Goal: Task Accomplishment & Management: Use online tool/utility

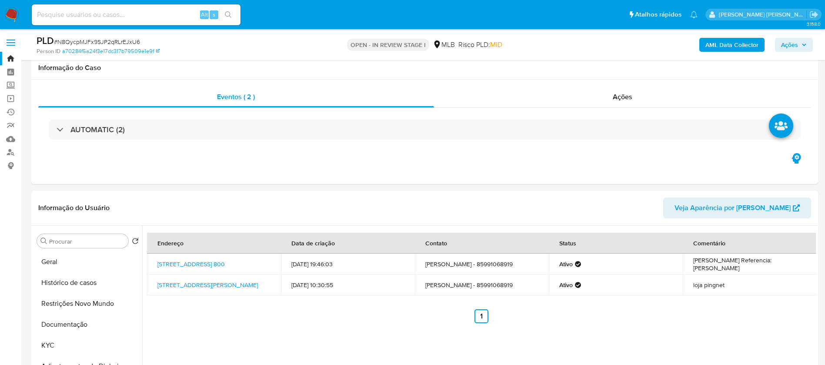
select select "10"
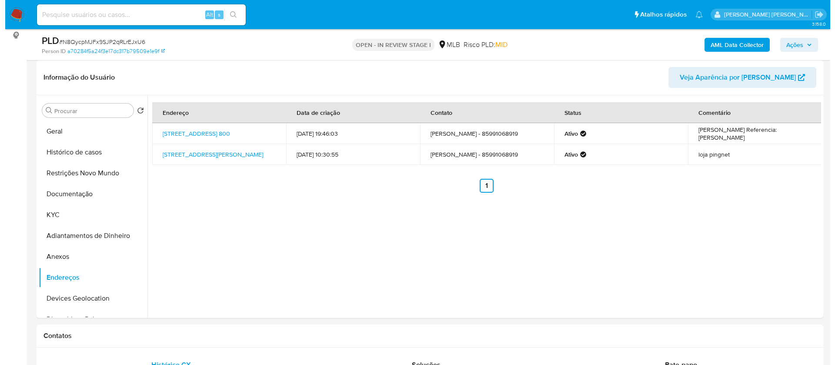
scroll to position [130, 0]
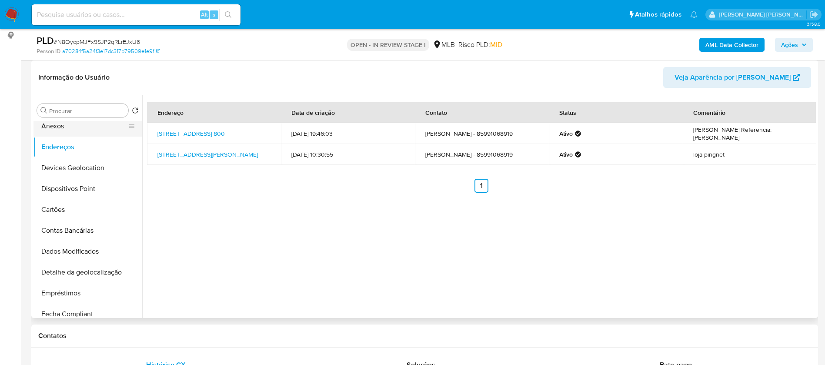
click at [60, 125] on button "Anexos" at bounding box center [84, 126] width 102 height 21
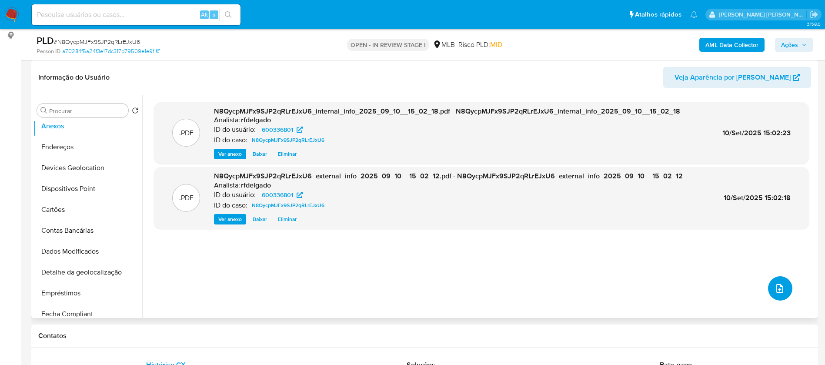
click at [777, 289] on icon "upload-file" at bounding box center [779, 288] width 10 height 10
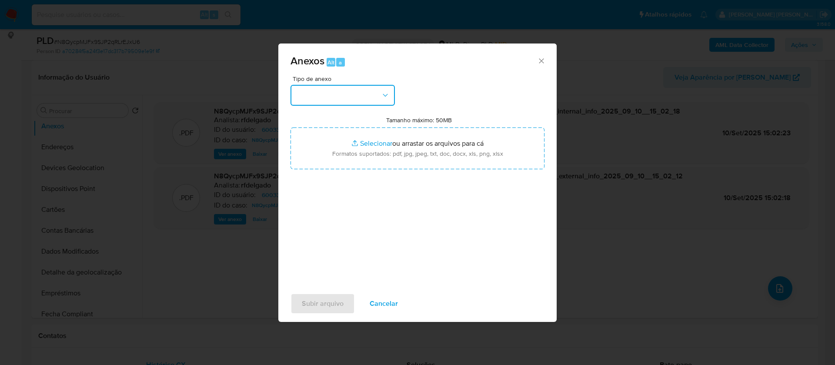
click at [366, 98] on button "button" at bounding box center [342, 95] width 104 height 21
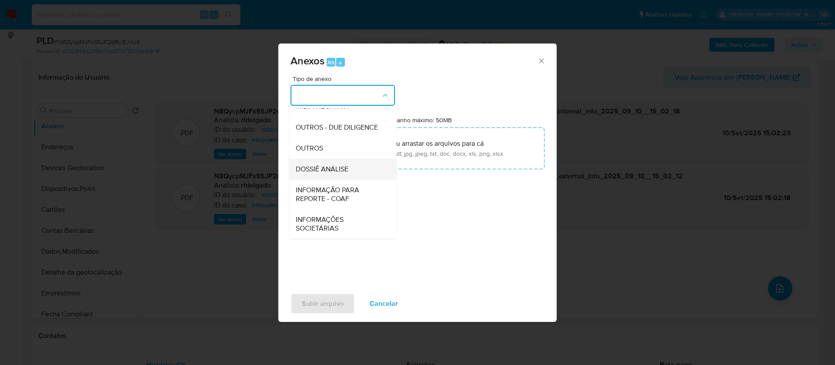
click at [340, 173] on span "DOSSIÊ ANÁLISE" at bounding box center [322, 169] width 53 height 9
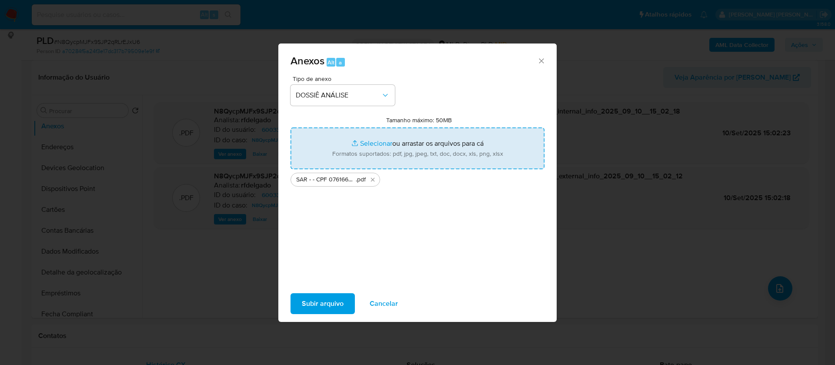
type input "C:\fakepath\Mulan 600336801_2025_09_09_17_32_41.xlsx"
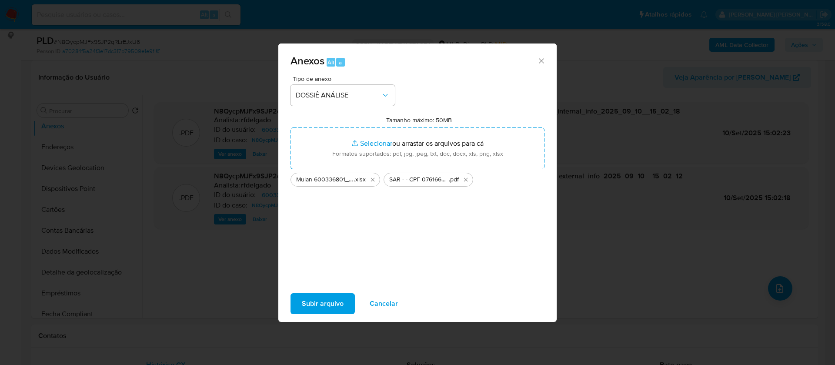
click at [330, 301] on span "Subir arquivo" at bounding box center [323, 303] width 42 height 19
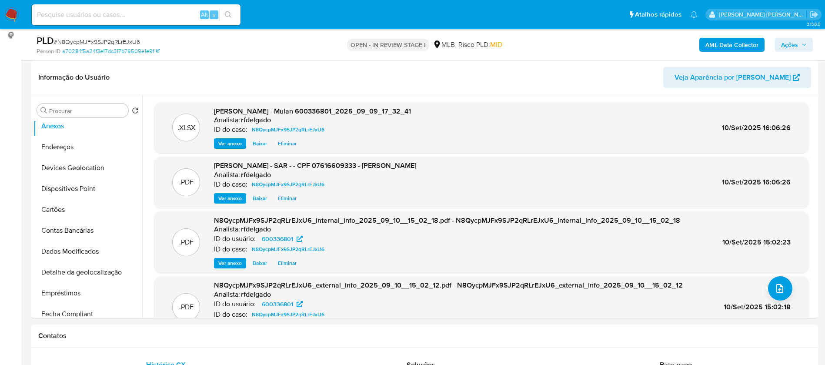
click at [792, 38] on span "Ações" at bounding box center [789, 45] width 17 height 14
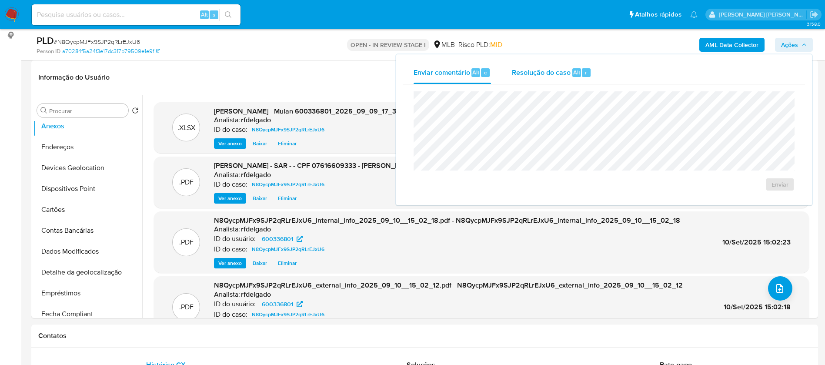
click at [552, 73] on span "Resolução do caso" at bounding box center [541, 72] width 59 height 10
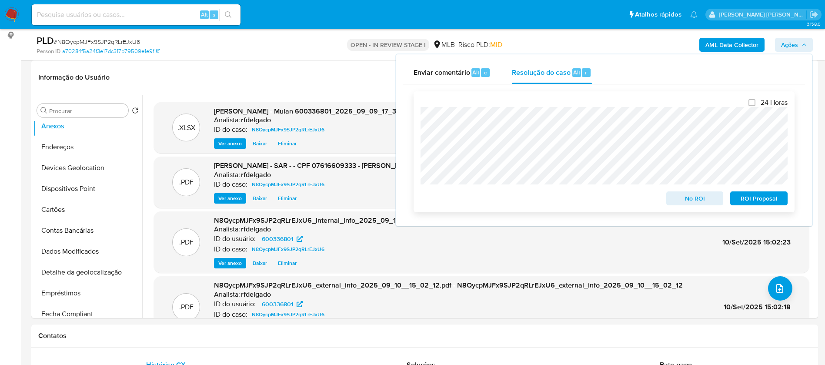
click at [757, 202] on span "ROI Proposal" at bounding box center [758, 198] width 45 height 12
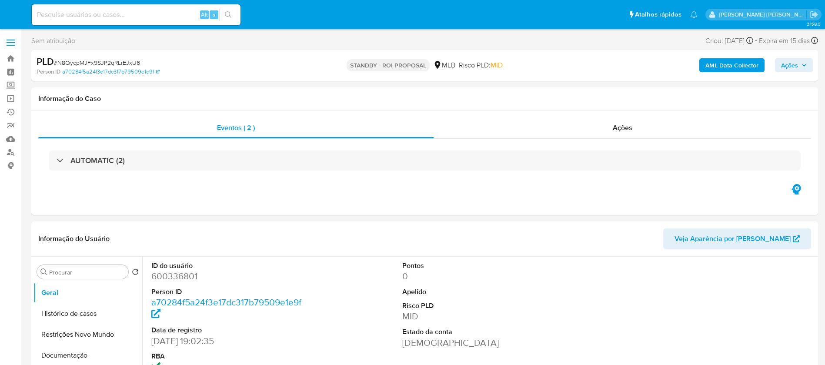
select select "10"
click at [11, 15] on img at bounding box center [11, 14] width 15 height 15
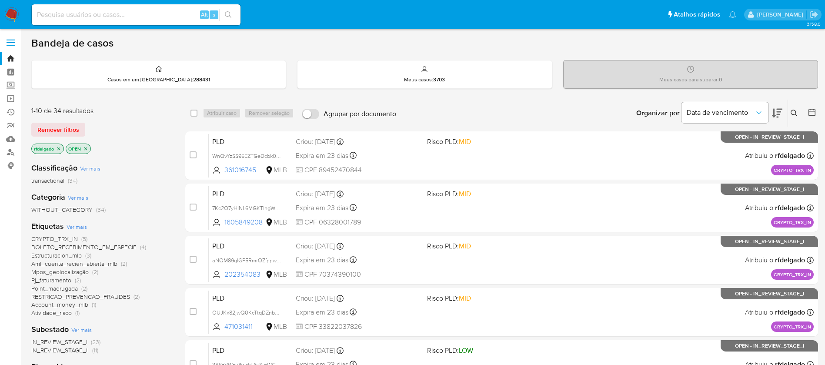
drag, startPoint x: 155, startPoint y: 16, endPoint x: 186, endPoint y: 15, distance: 30.9
click at [155, 16] on input at bounding box center [136, 14] width 209 height 11
paste input "nAtS7qVn2cUAMPrGAzCbhqaT"
type input "nAtS7qVn2cUAMPrGAzCbhqaT"
click at [227, 12] on icon "search-icon" at bounding box center [228, 14] width 7 height 7
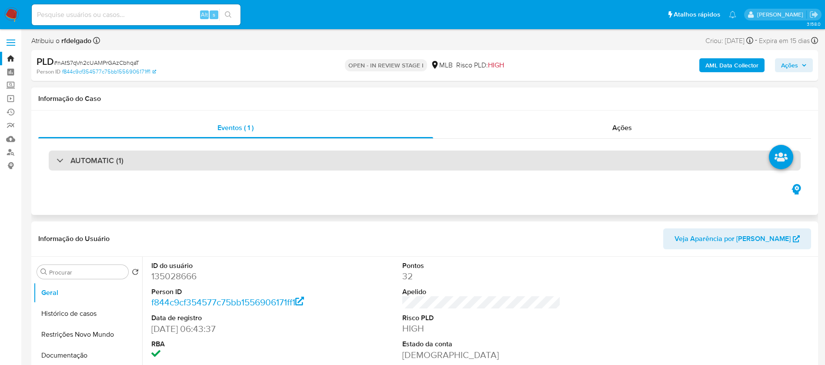
select select "10"
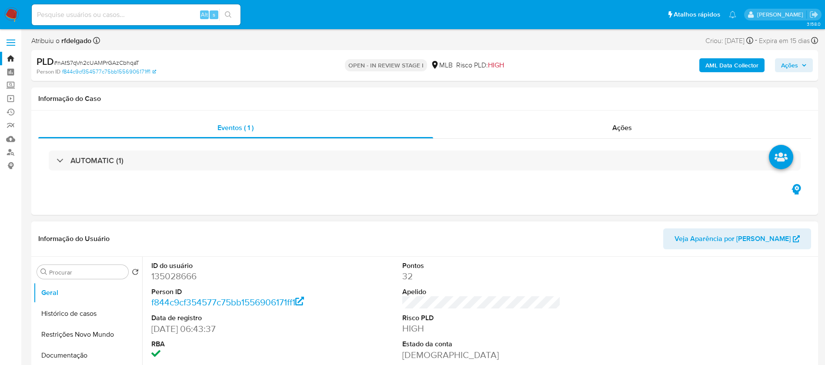
scroll to position [130, 0]
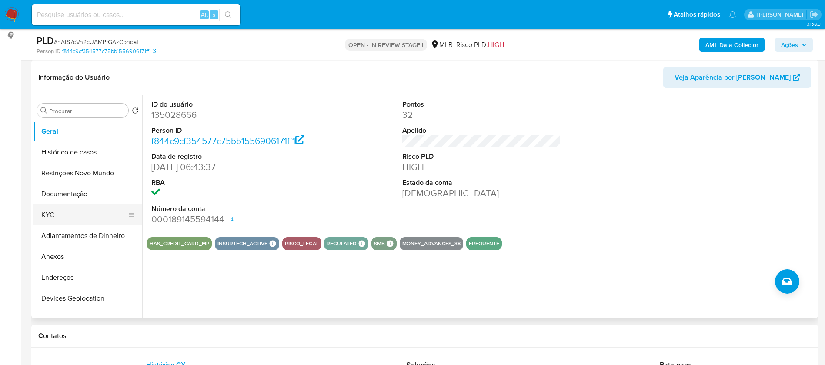
click at [80, 208] on button "KYC" at bounding box center [84, 214] width 102 height 21
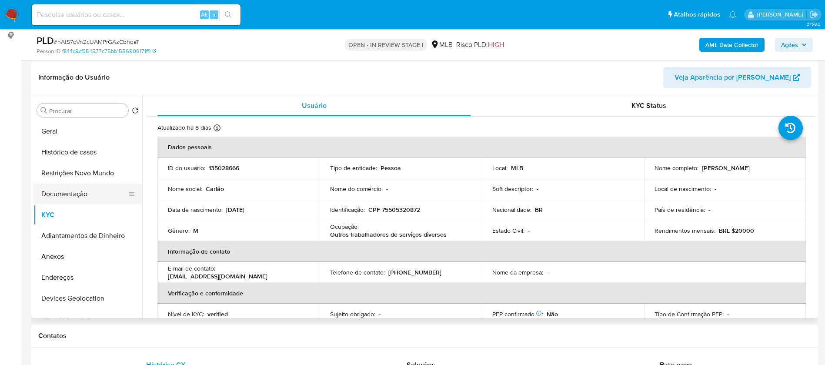
click at [76, 196] on button "Documentação" at bounding box center [84, 193] width 102 height 21
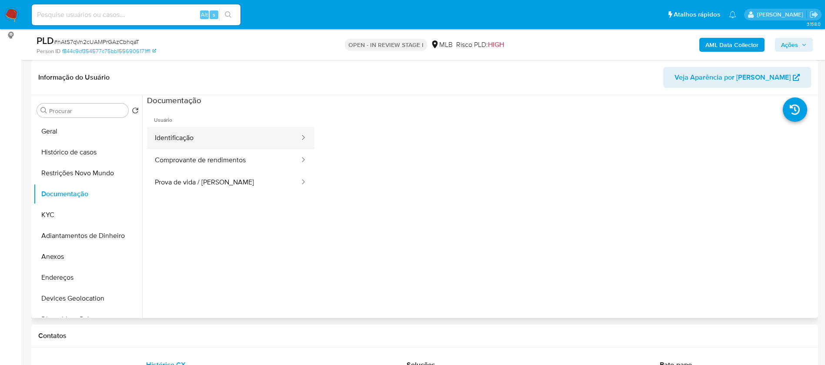
click at [205, 135] on button "Identificação" at bounding box center [223, 138] width 153 height 22
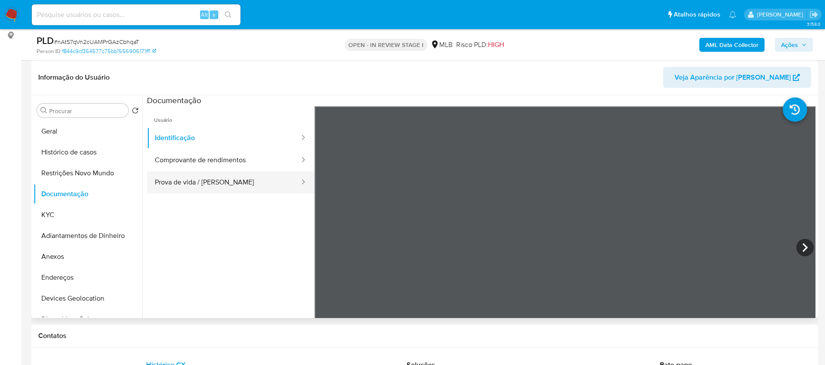
click at [240, 183] on button "Prova de vida / Selfie" at bounding box center [223, 182] width 153 height 22
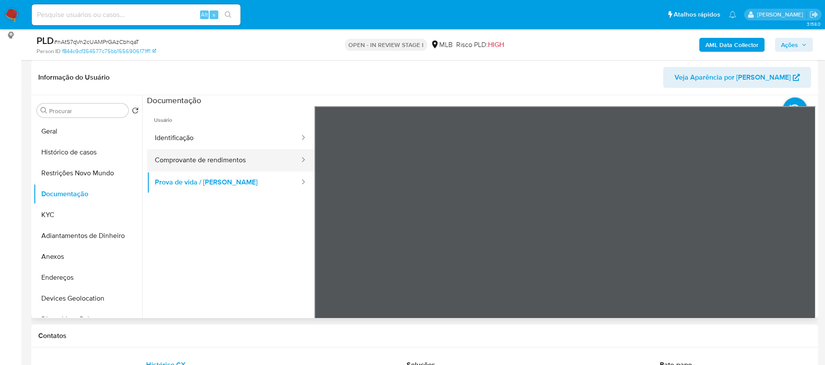
click at [240, 156] on button "Comprovante de rendimentos" at bounding box center [223, 160] width 153 height 22
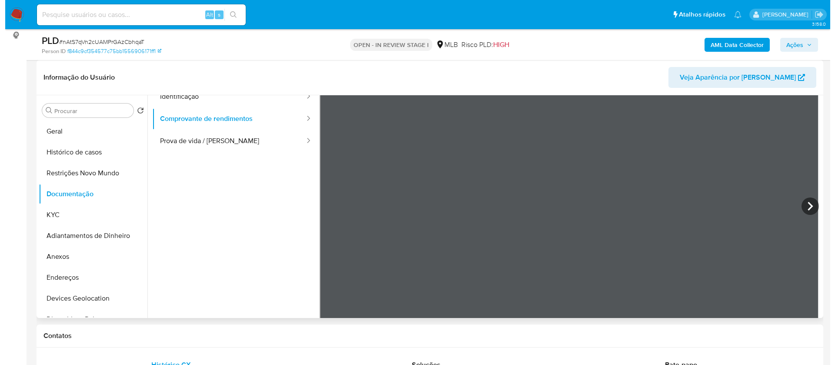
scroll to position [76, 0]
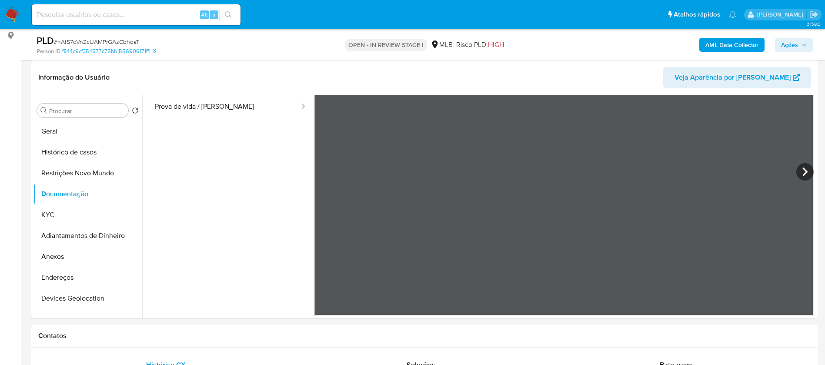
click at [739, 44] on b "AML Data Collector" at bounding box center [731, 45] width 53 height 14
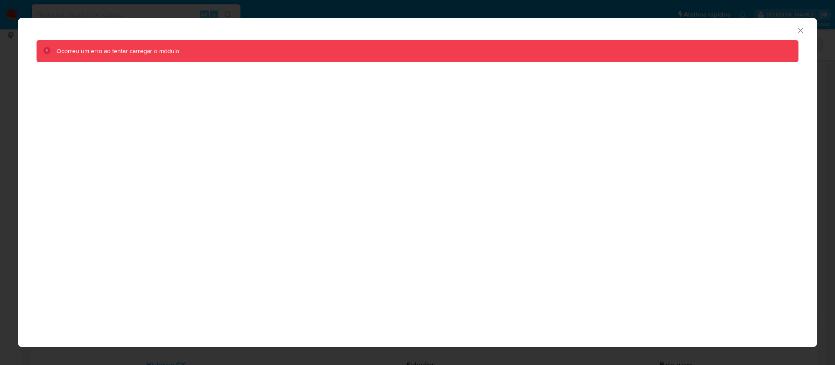
click at [797, 24] on div "AML Data Collector" at bounding box center [417, 29] width 798 height 22
click at [801, 32] on icon "Fechar a janela" at bounding box center [800, 30] width 9 height 9
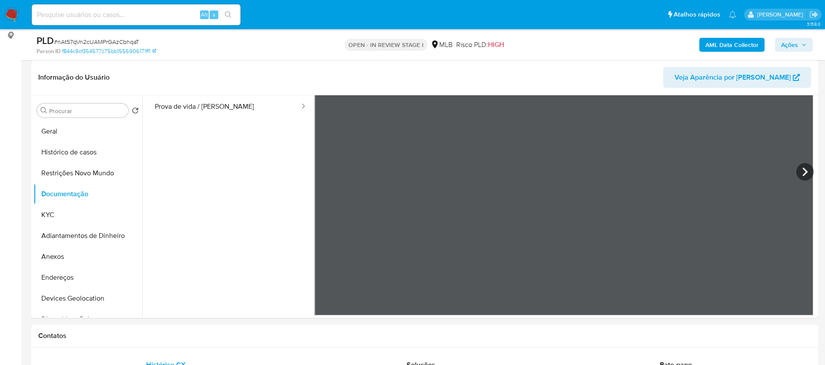
click at [739, 47] on b "AML Data Collector" at bounding box center [731, 45] width 53 height 14
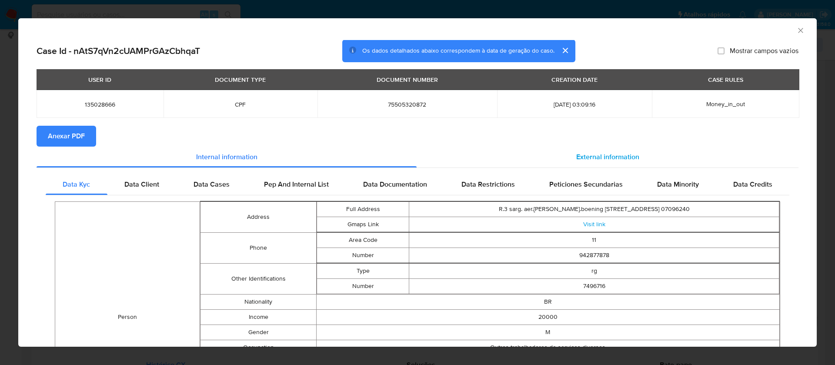
click at [584, 154] on span "External information" at bounding box center [607, 157] width 63 height 10
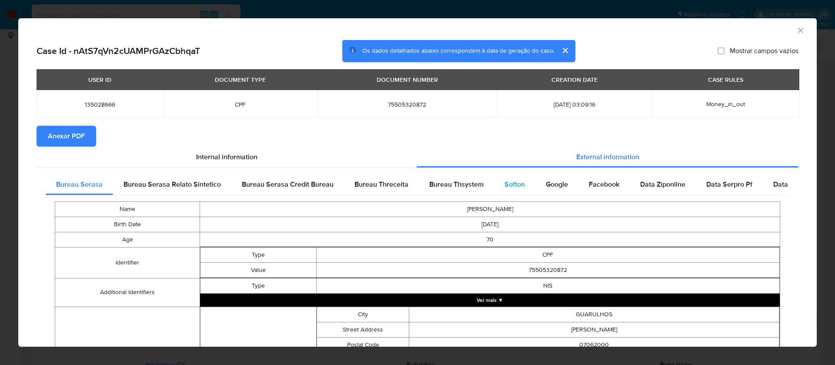
click at [521, 182] on div "Softon" at bounding box center [514, 184] width 41 height 21
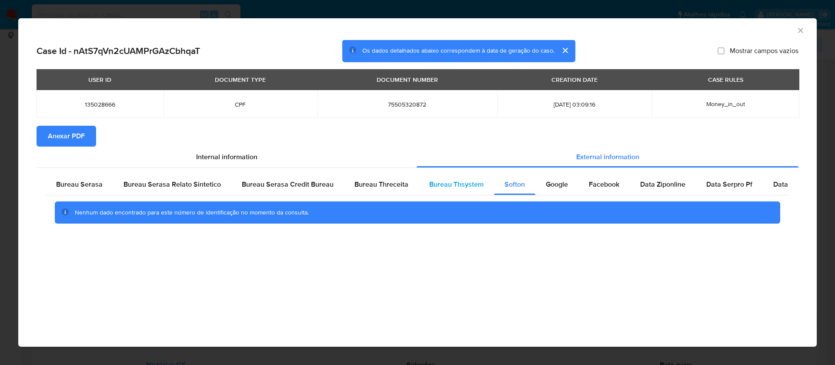
click at [443, 182] on span "Bureau Thsystem" at bounding box center [456, 184] width 54 height 10
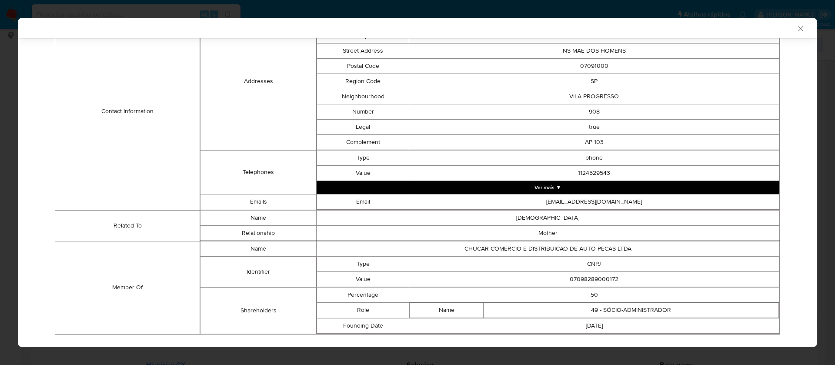
scroll to position [312, 0]
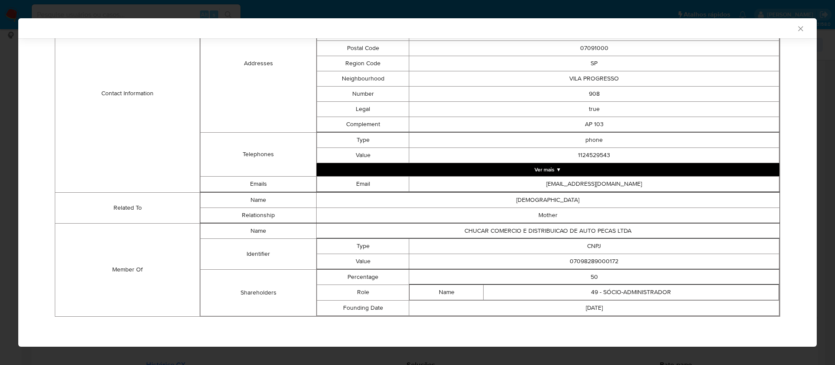
click at [591, 264] on td "07098289000172" at bounding box center [594, 260] width 370 height 15
copy td "07098289000172"
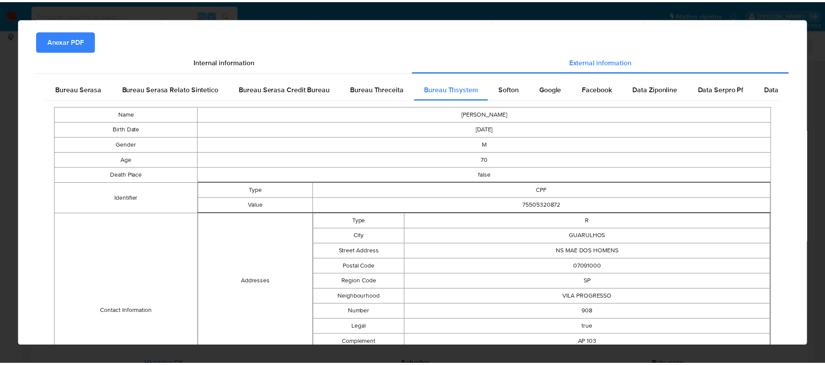
scroll to position [0, 0]
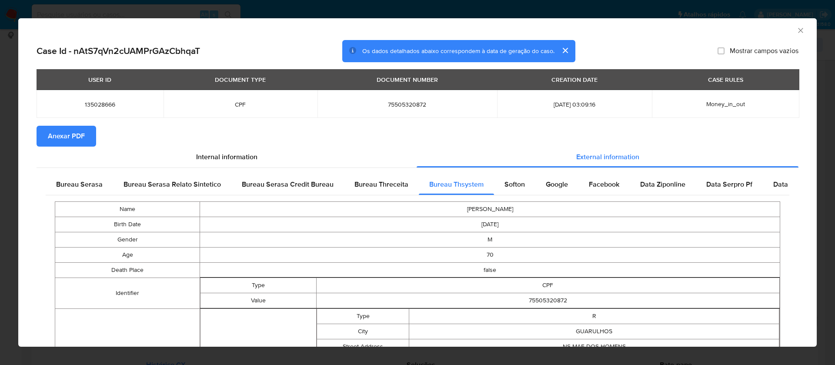
click at [73, 143] on span "Anexar PDF" at bounding box center [66, 135] width 37 height 19
drag, startPoint x: 792, startPoint y: 31, endPoint x: 785, endPoint y: 32, distance: 7.9
click at [796, 30] on icon "Fechar a janela" at bounding box center [800, 30] width 9 height 9
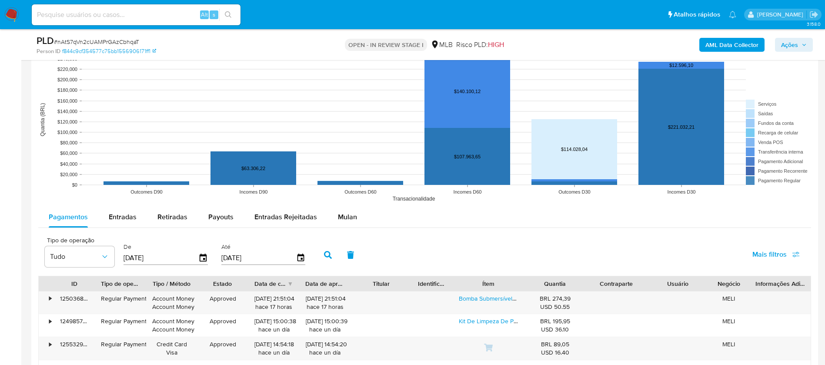
scroll to position [913, 0]
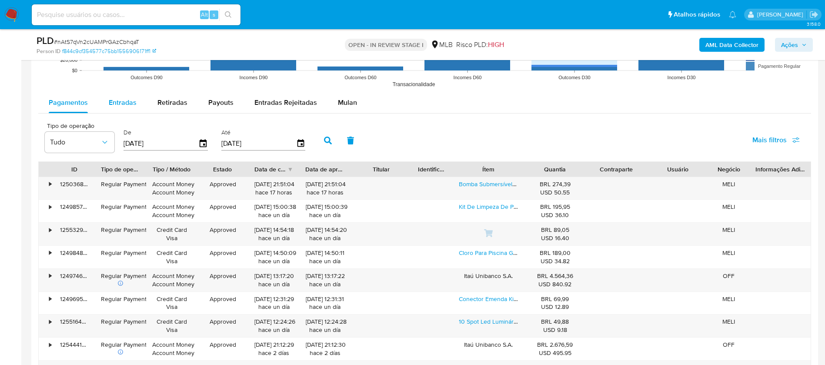
click at [113, 103] on span "Entradas" at bounding box center [123, 102] width 28 height 10
select select "10"
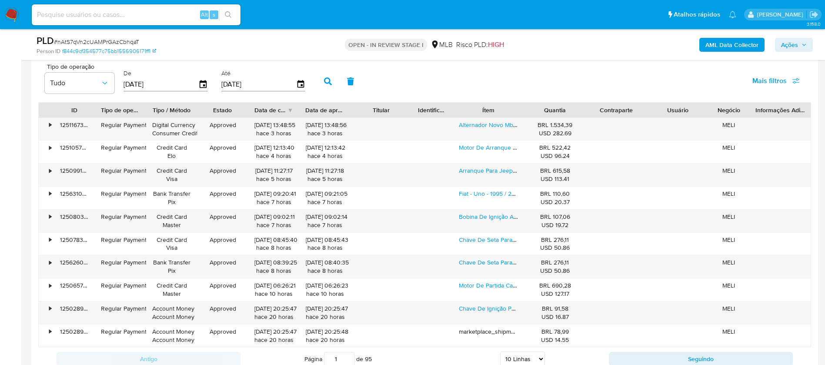
scroll to position [978, 0]
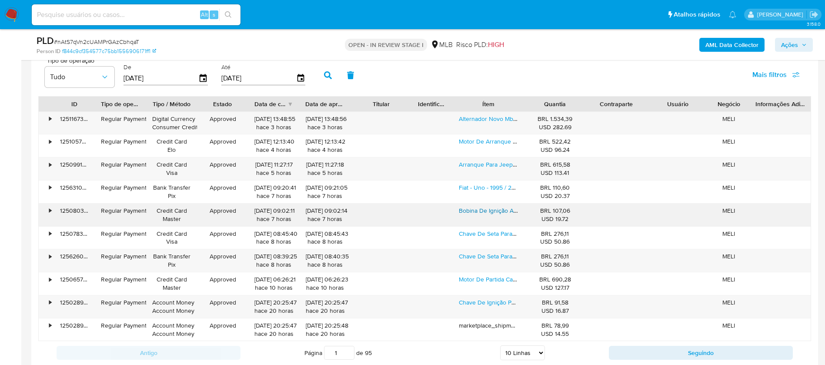
click at [499, 210] on link "Bobina De Ignição Audi A80/cordoba/polo/golf 94/98 - 13513" at bounding box center [540, 210] width 163 height 9
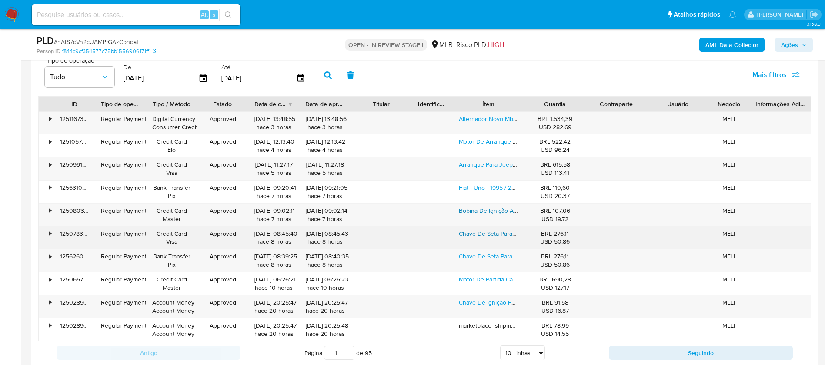
click at [496, 229] on link "Chave De Seta Para Mercedes Sprinter 310 312 311 313 Accelo" at bounding box center [543, 233] width 168 height 9
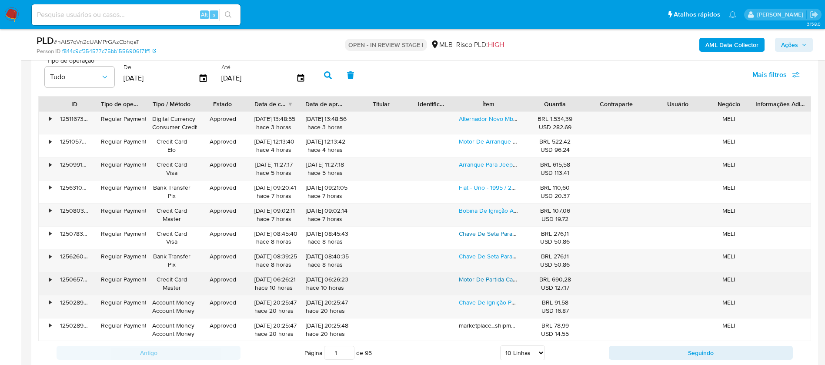
click at [475, 279] on link "Motor De Partida Caminhão Mercedes 608 1113 Arranque Modern" at bounding box center [547, 279] width 176 height 9
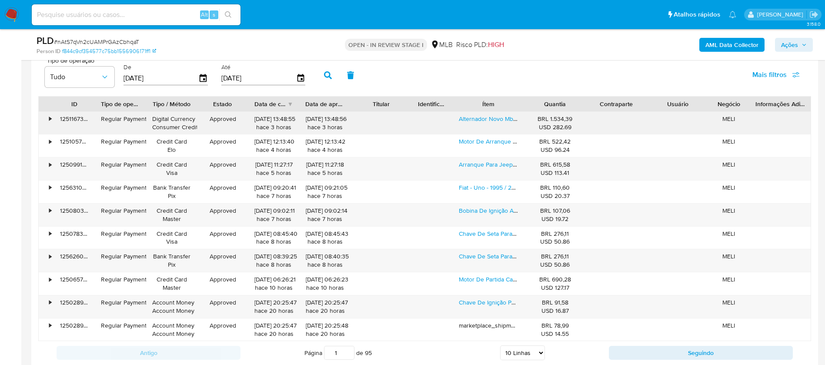
click at [49, 118] on div "•" at bounding box center [50, 119] width 2 height 8
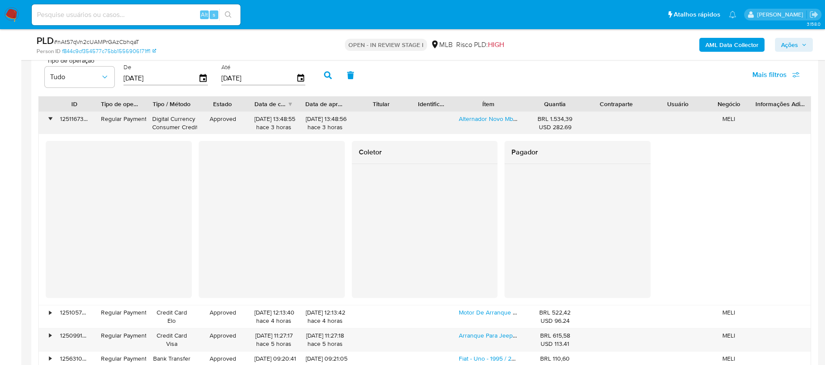
click at [49, 118] on div "•" at bounding box center [50, 119] width 2 height 8
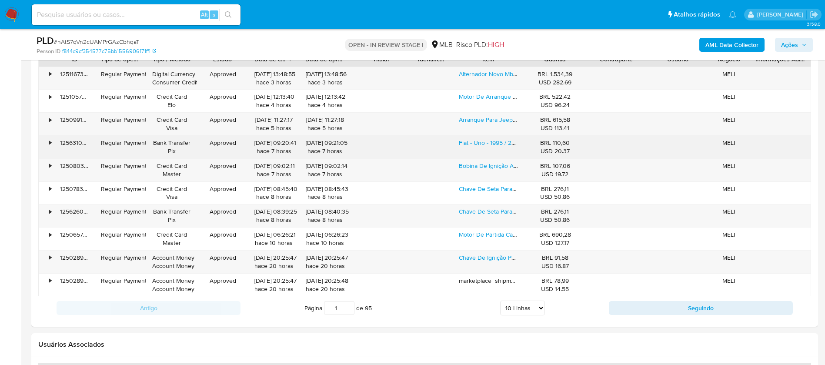
scroll to position [1043, 0]
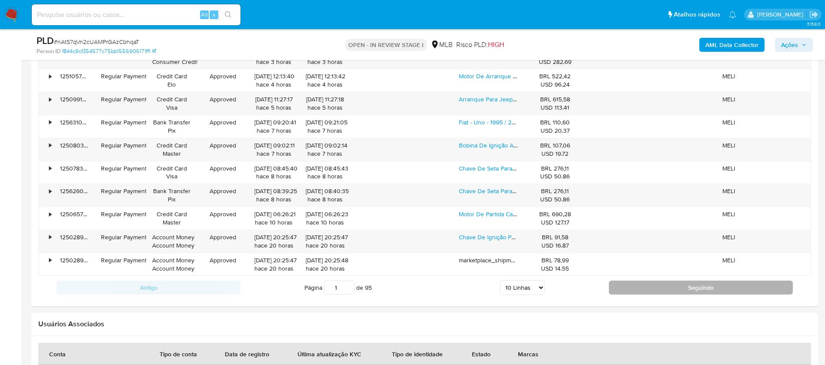
click at [653, 289] on button "Seguindo" at bounding box center [701, 287] width 184 height 14
type input "2"
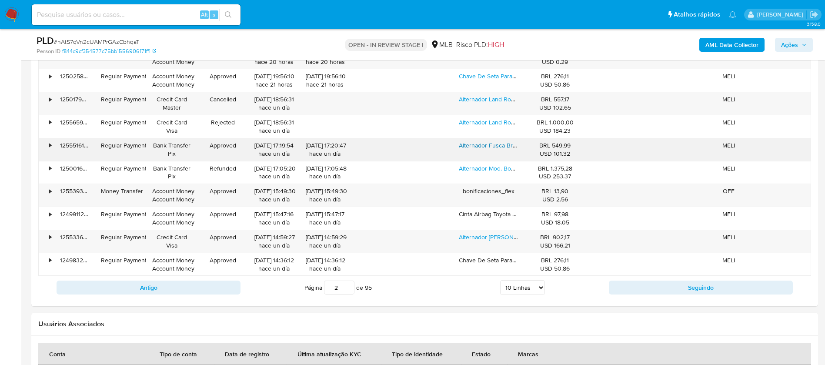
click at [501, 146] on link "Alternador Fusca Brasilia Kombi Bosch Zero + Polia Reforçad" at bounding box center [540, 145] width 163 height 9
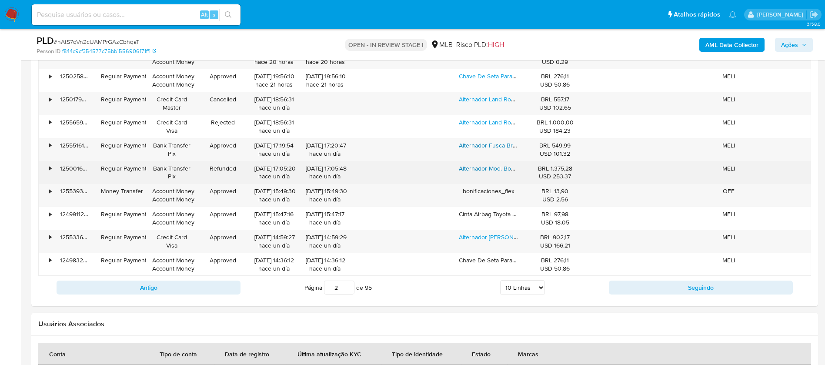
click at [497, 170] on link "Alternador Mod. Bosch - Bmw X1/ X3/ Z3/ Z4/ 325 - 150 Amp" at bounding box center [540, 168] width 162 height 9
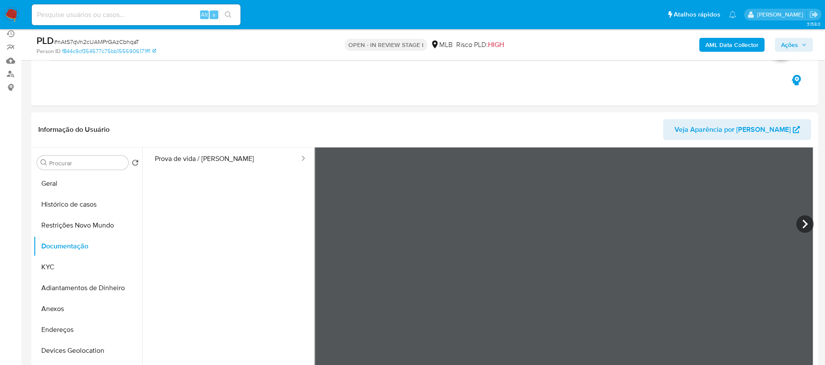
scroll to position [65, 0]
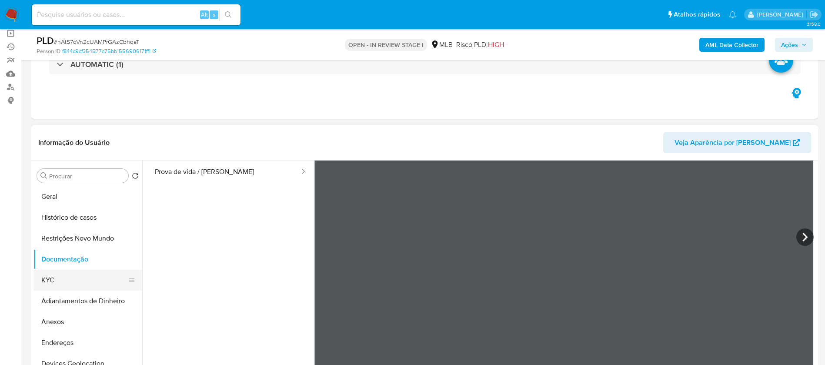
click at [57, 278] on button "KYC" at bounding box center [84, 279] width 102 height 21
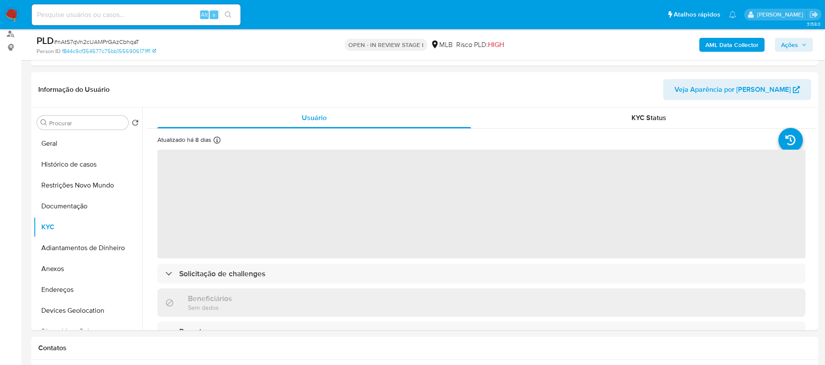
scroll to position [130, 0]
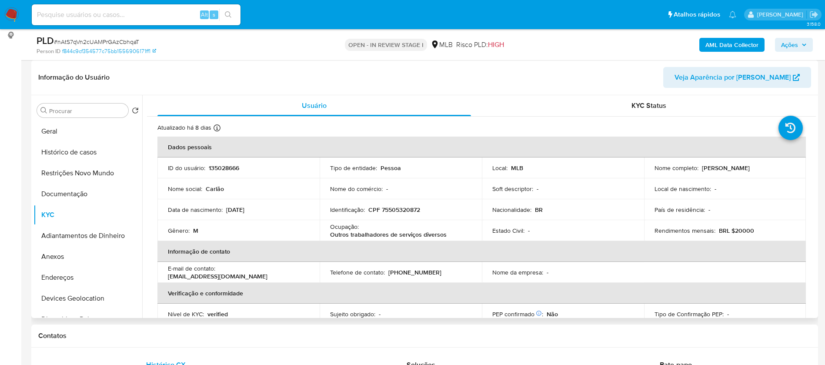
drag, startPoint x: 753, startPoint y: 167, endPoint x: 699, endPoint y: 171, distance: 54.9
click at [699, 171] on div "Nome completo : Carlos Baptista Carvalho" at bounding box center [724, 168] width 141 height 8
copy p "Carlos Baptista Carvalho"
click at [227, 169] on p "135028666" at bounding box center [224, 168] width 30 height 8
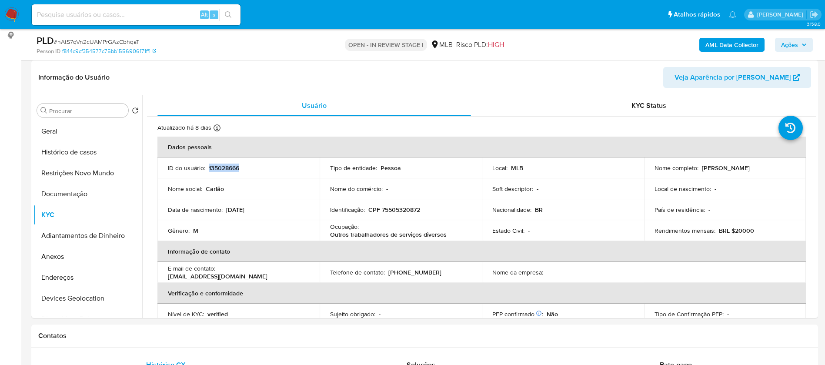
copy p "135028666"
click at [86, 134] on button "Geral" at bounding box center [84, 131] width 102 height 21
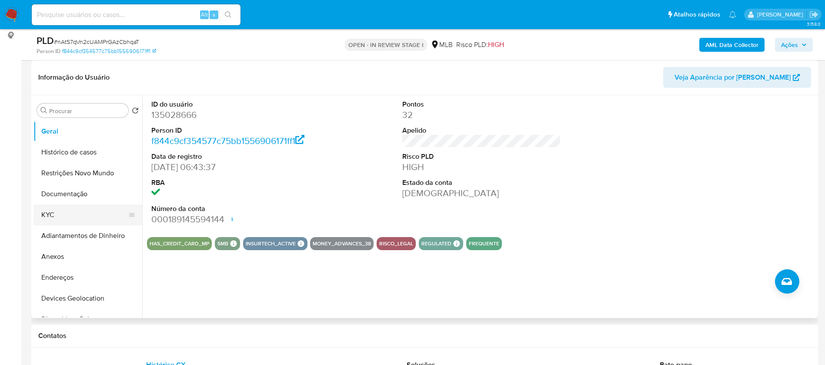
click at [65, 215] on button "KYC" at bounding box center [84, 214] width 102 height 21
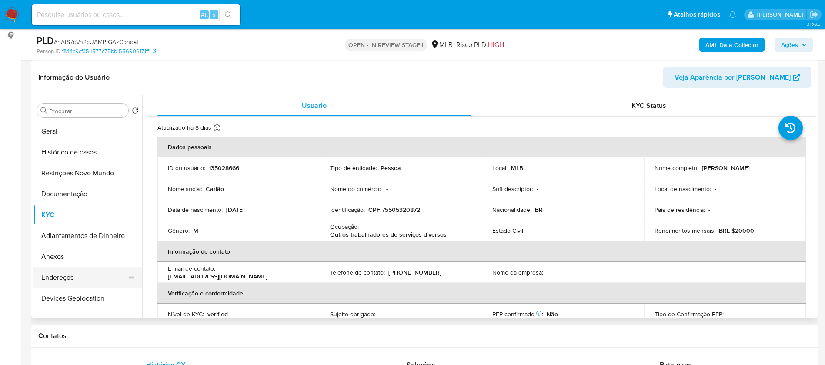
click at [75, 282] on button "Endereços" at bounding box center [84, 277] width 102 height 21
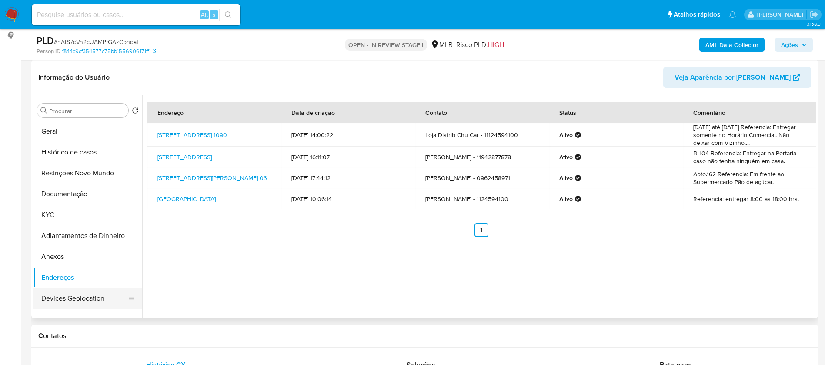
click at [71, 296] on button "Devices Geolocation" at bounding box center [84, 298] width 102 height 21
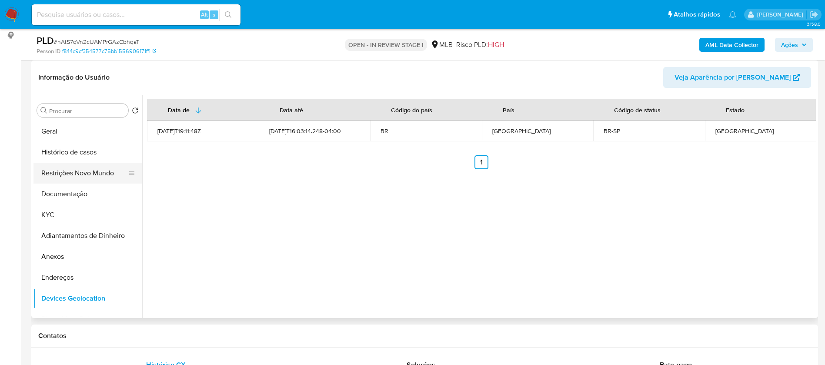
click at [62, 170] on button "Restrições Novo Mundo" at bounding box center [84, 173] width 102 height 21
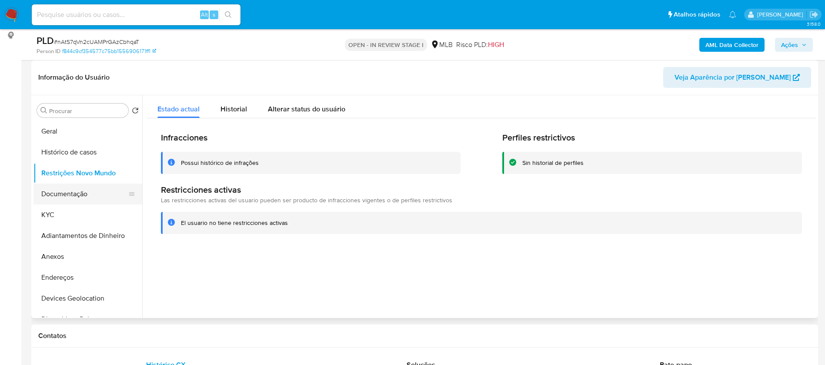
scroll to position [65, 0]
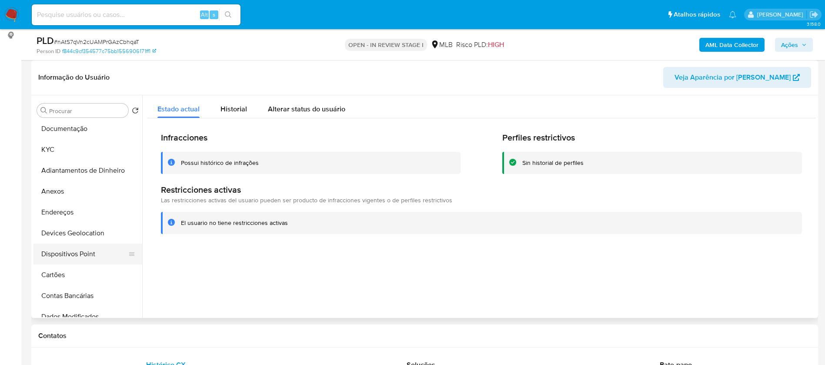
click at [95, 256] on button "Dispositivos Point" at bounding box center [84, 253] width 102 height 21
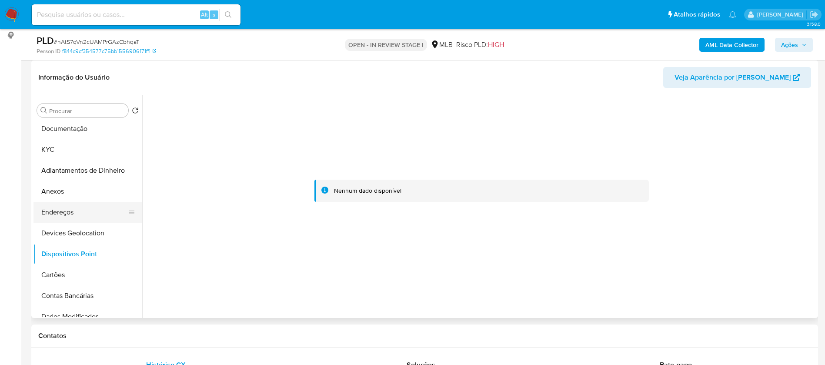
click at [72, 219] on button "Endereços" at bounding box center [84, 212] width 102 height 21
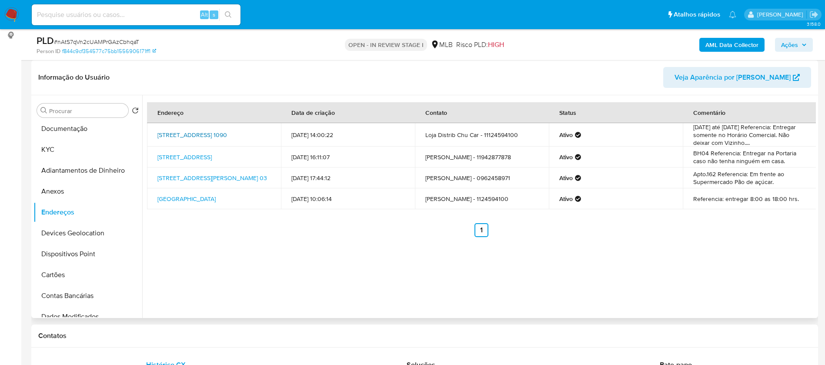
click at [210, 135] on link "Avenida Torres Tibagy 1090, Guarulhos, São Paulo, 07062000, Brasil 1090" at bounding box center [192, 134] width 70 height 9
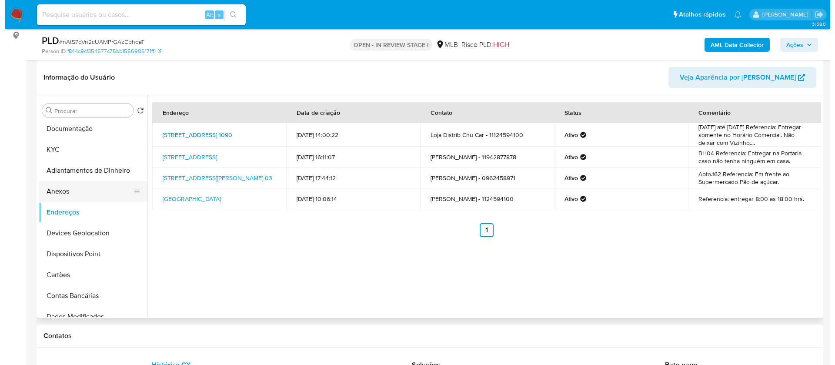
scroll to position [0, 0]
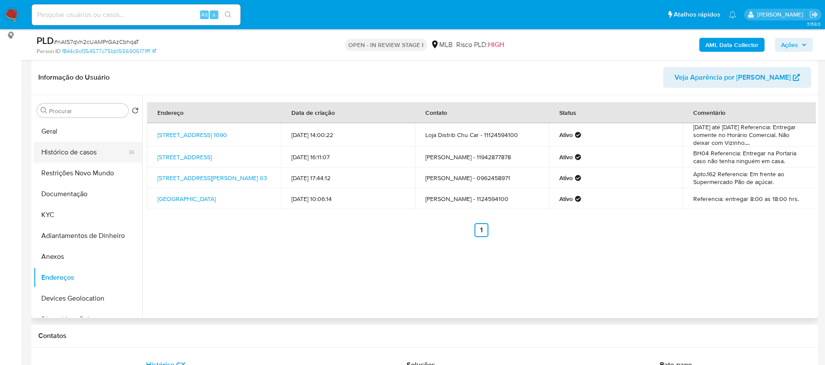
click at [78, 151] on button "Histórico de casos" at bounding box center [84, 152] width 102 height 21
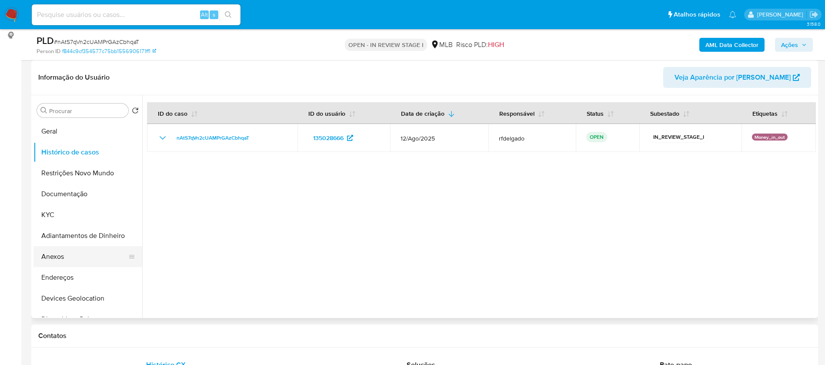
click at [87, 253] on button "Anexos" at bounding box center [84, 256] width 102 height 21
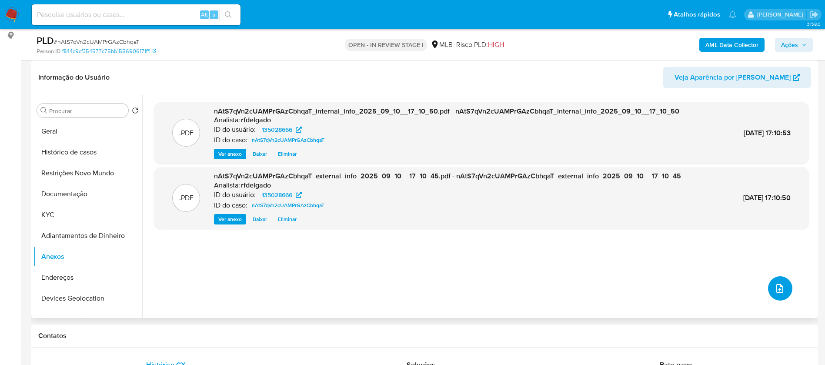
click at [777, 289] on icon "upload-file" at bounding box center [779, 288] width 10 height 10
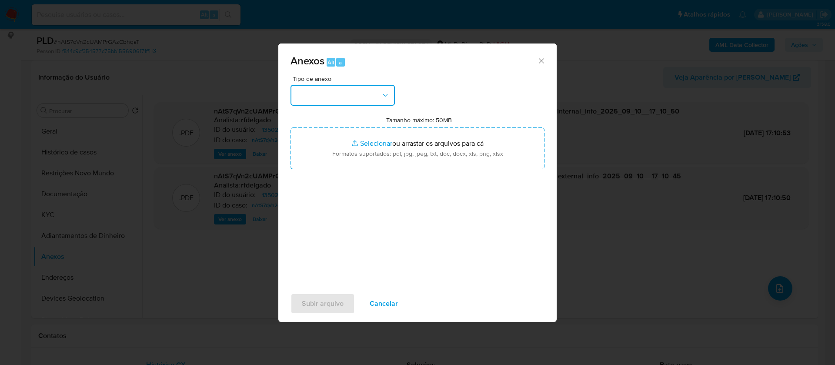
click at [358, 98] on button "button" at bounding box center [342, 95] width 104 height 21
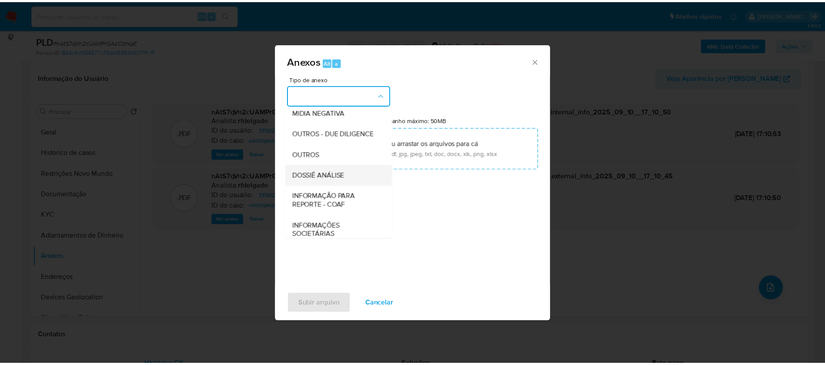
scroll to position [130, 0]
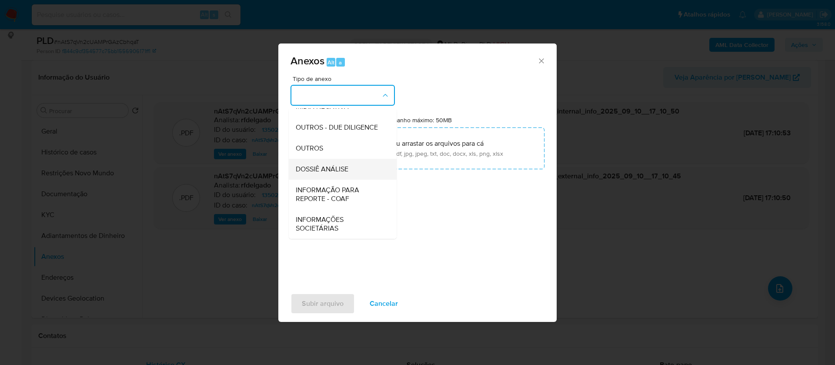
click at [348, 173] on span "DOSSIÊ ANÁLISE" at bounding box center [322, 169] width 53 height 9
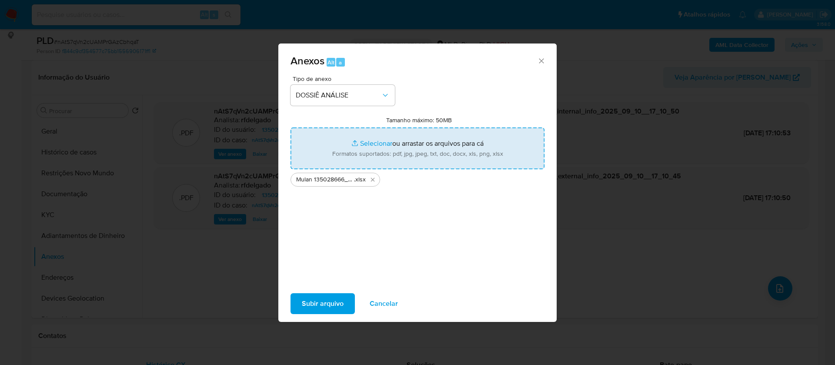
type input "C:\fakepath\SAR - - CPF 75505320872 - CARLOS BAPTISTA CARVALHO.pdf"
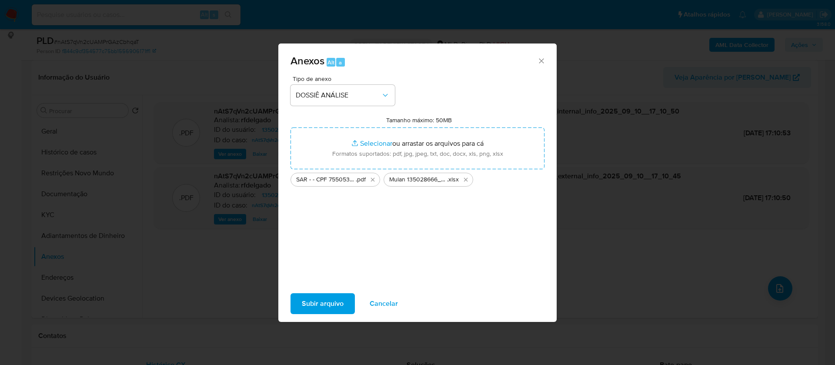
click at [342, 301] on span "Subir arquivo" at bounding box center [323, 303] width 42 height 19
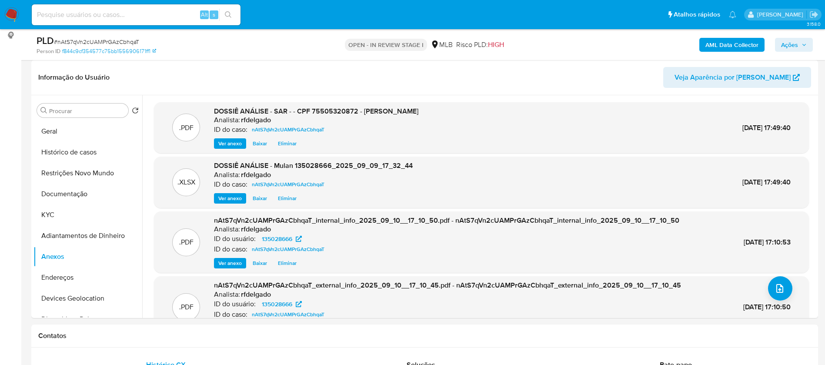
click at [789, 47] on span "Ações" at bounding box center [789, 45] width 17 height 14
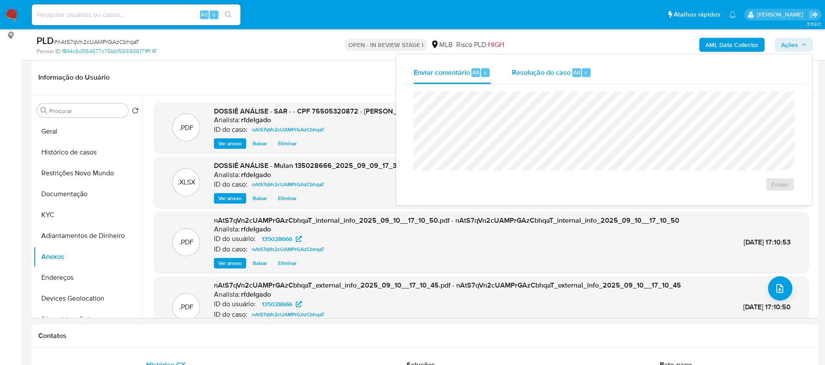
click at [529, 71] on span "Resolução do caso" at bounding box center [541, 72] width 59 height 10
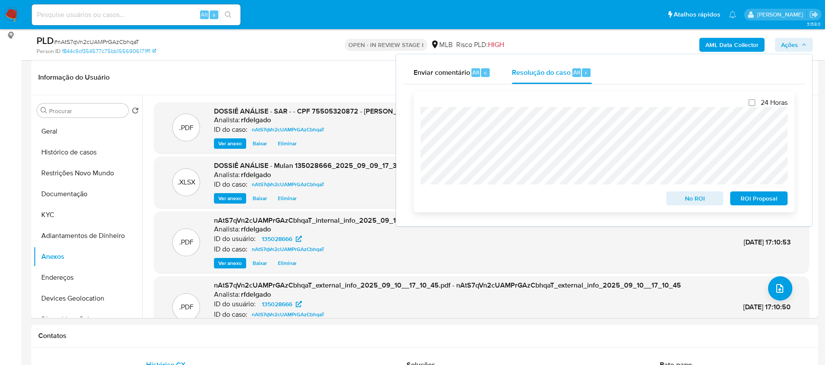
click at [694, 200] on span "No ROI" at bounding box center [694, 198] width 45 height 12
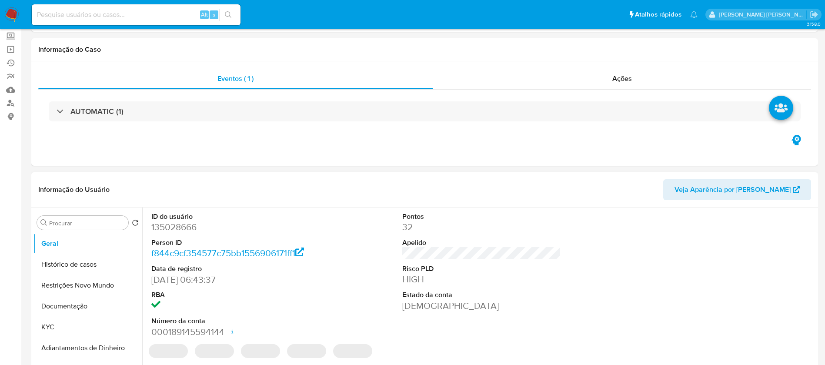
select select "10"
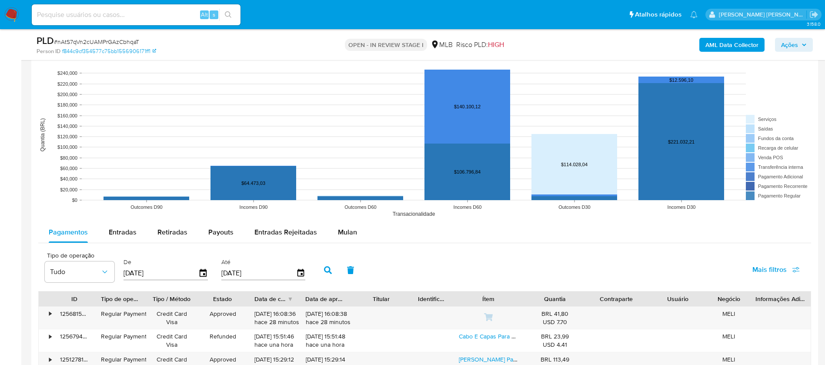
scroll to position [848, 0]
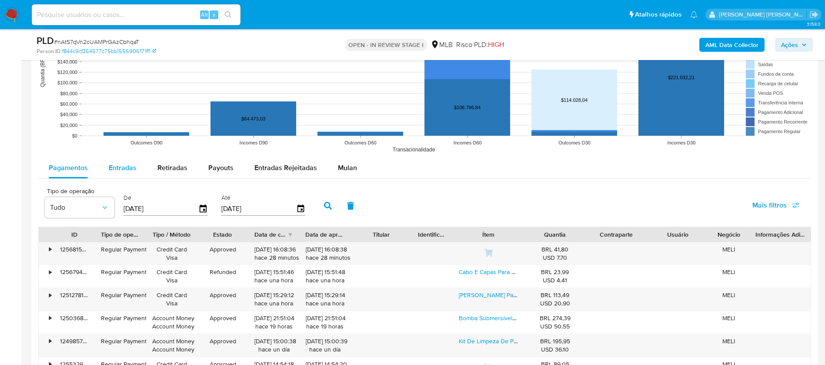
click at [120, 167] on span "Entradas" at bounding box center [123, 168] width 28 height 10
select select "10"
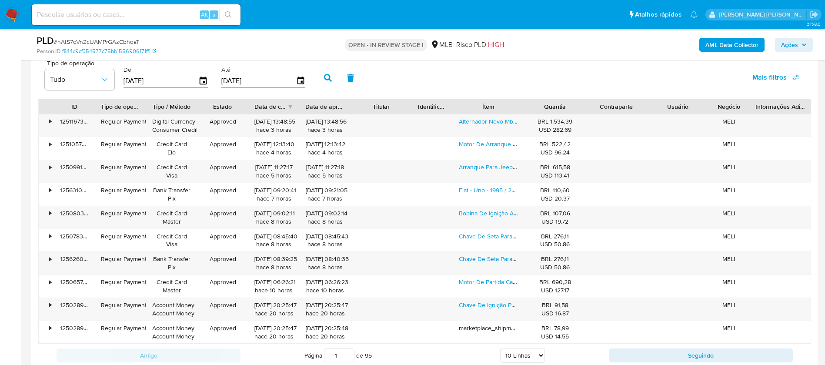
scroll to position [978, 0]
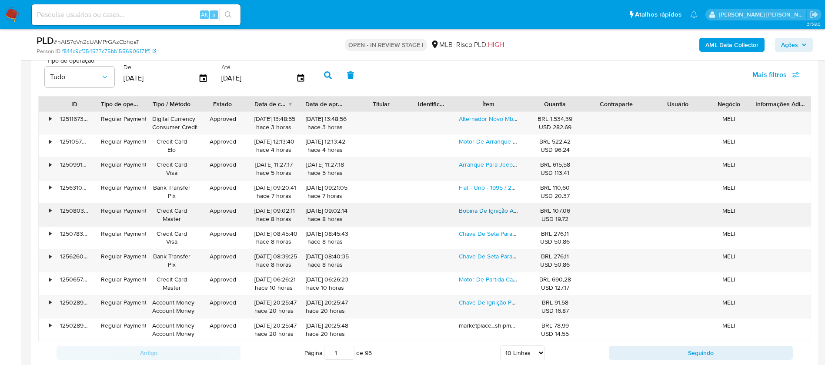
click at [484, 213] on link "Bobina De Ignição Audi A80/cordoba/polo/golf 94/98 - 13513" at bounding box center [540, 210] width 163 height 9
click at [486, 302] on link "Chave De Ignição Partida Mbbcaminhões Mercedes" at bounding box center [528, 302] width 139 height 9
click at [126, 10] on input at bounding box center [136, 14] width 209 height 11
paste input "804600777"
type input "804600777"
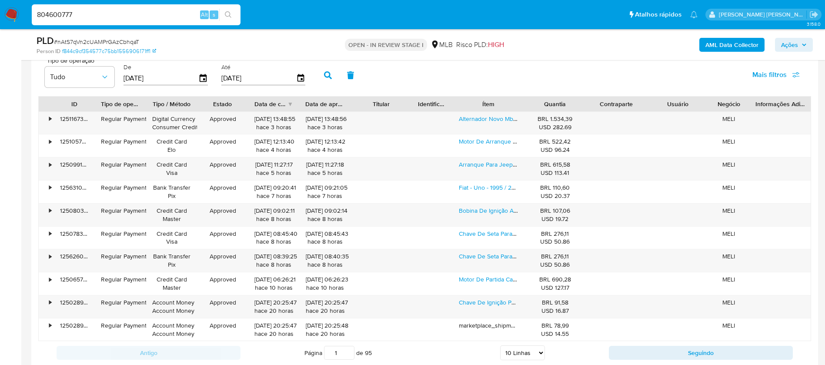
click at [230, 15] on icon "search-icon" at bounding box center [228, 14] width 7 height 7
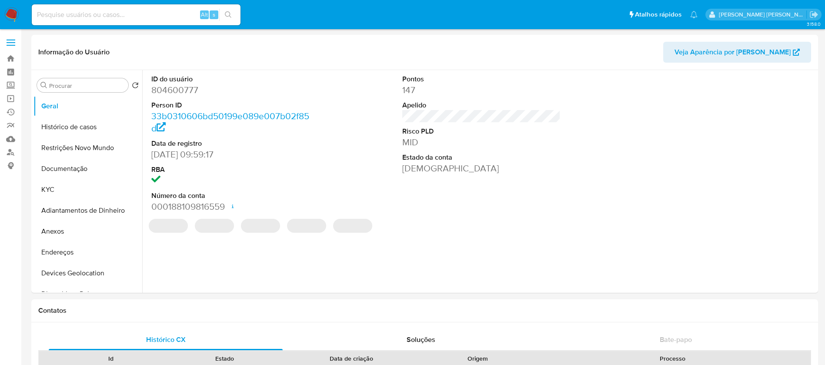
select select "10"
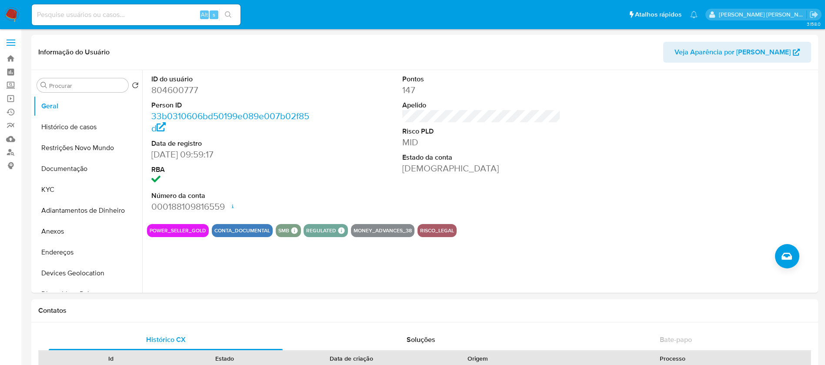
click at [182, 14] on input at bounding box center [136, 14] width 209 height 11
paste input "1215630384"
type input "1215630384"
click at [226, 10] on button "search-icon" at bounding box center [228, 15] width 18 height 12
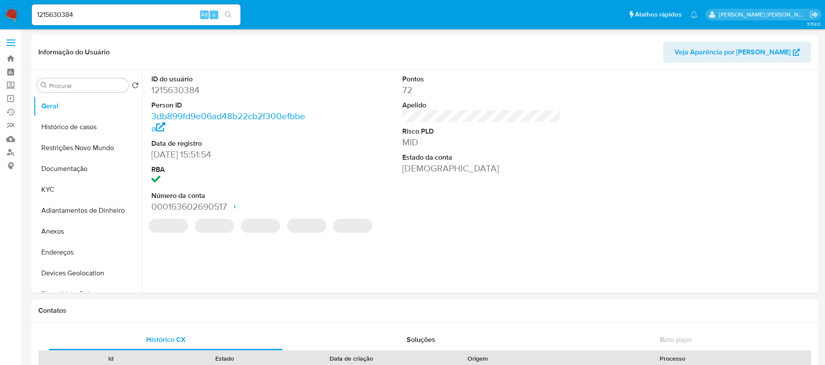
select select "10"
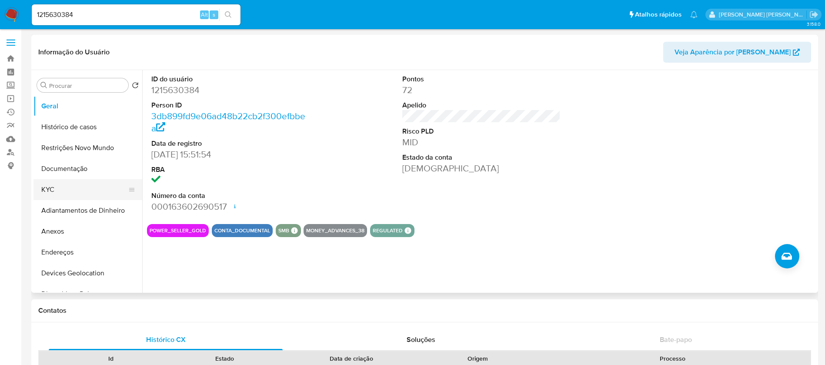
click at [81, 187] on button "KYC" at bounding box center [84, 189] width 102 height 21
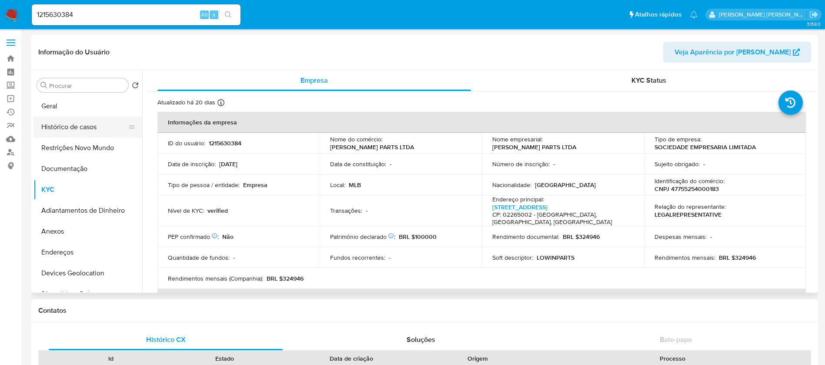
click at [83, 126] on button "Histórico de casos" at bounding box center [84, 126] width 102 height 21
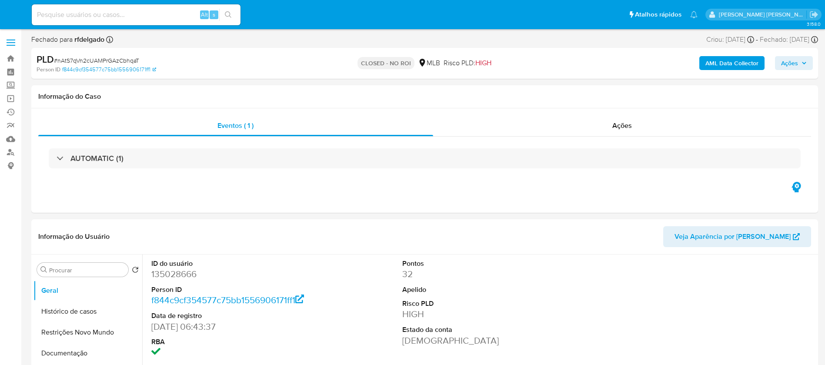
select select "10"
click at [126, 14] on input at bounding box center [136, 14] width 209 height 11
paste input "zyilmRRXir152OL8LQuNIfvr"
type input "zyilmRRXir152OL8LQuNIfvr"
click at [228, 15] on icon "search-icon" at bounding box center [228, 14] width 7 height 7
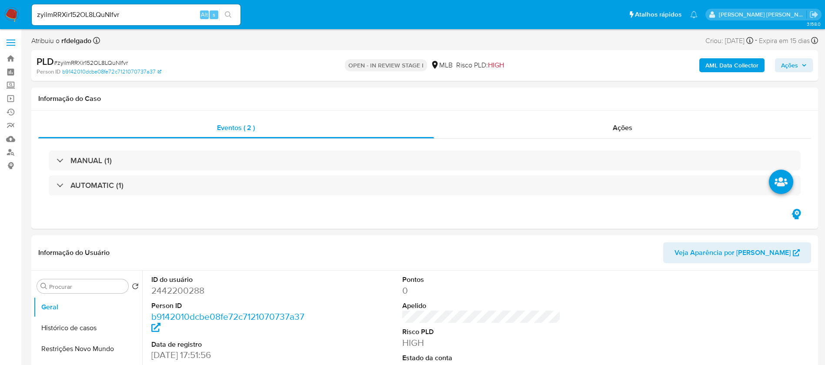
select select "10"
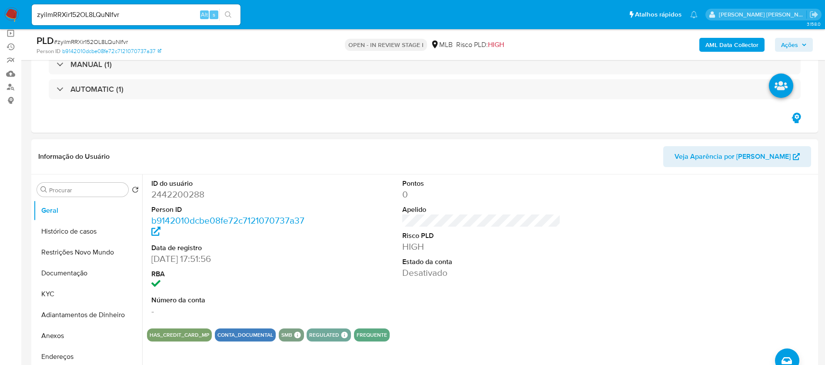
scroll to position [130, 0]
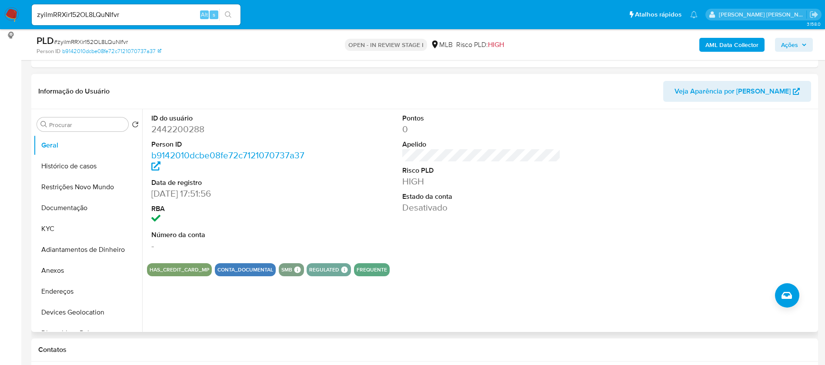
click at [164, 130] on dd "2442200288" at bounding box center [230, 129] width 159 height 12
copy dd "2442200288"
click at [63, 223] on button "KYC" at bounding box center [84, 228] width 102 height 21
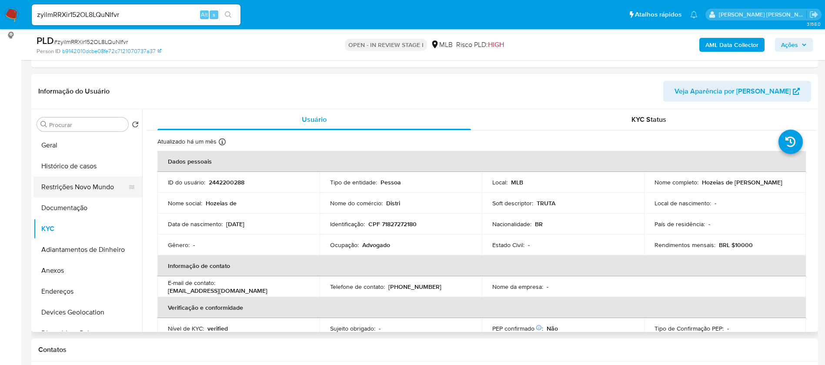
click at [68, 186] on button "Restrições Novo Mundo" at bounding box center [84, 186] width 102 height 21
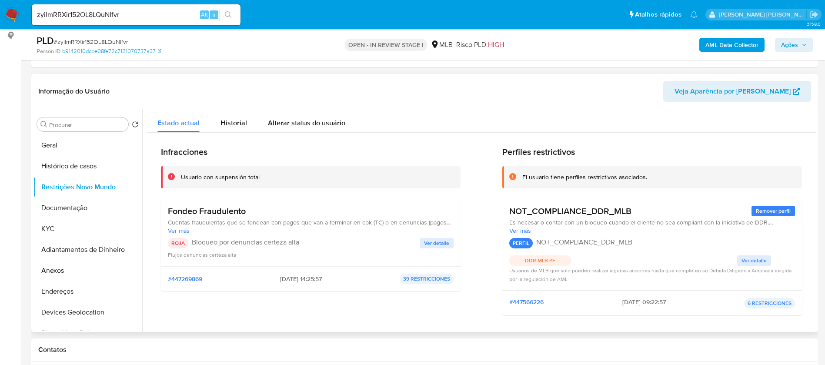
click at [444, 240] on span "Ver detalle" at bounding box center [436, 243] width 25 height 9
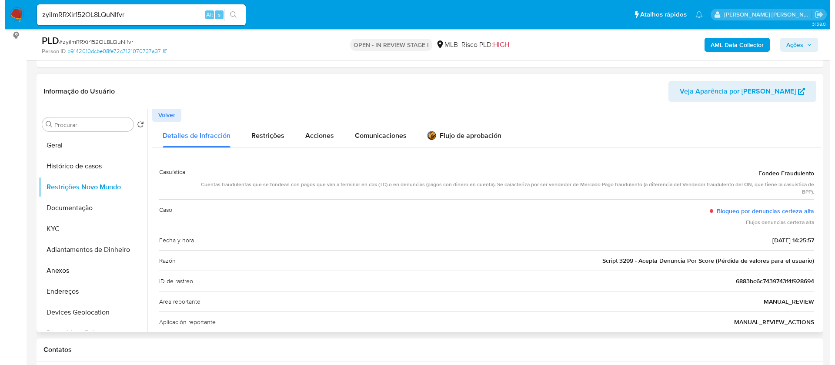
scroll to position [0, 0]
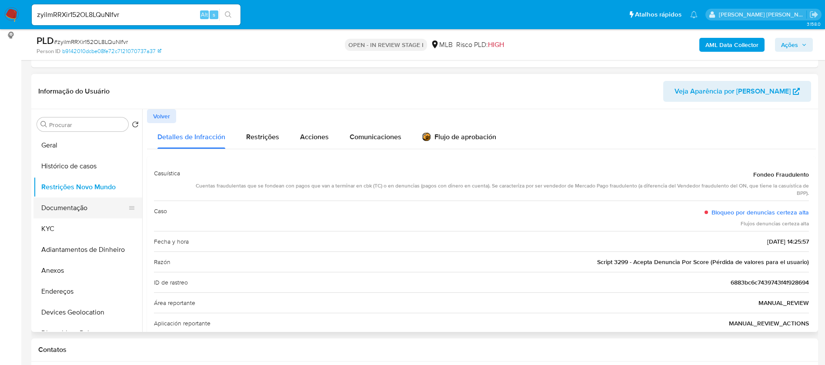
click at [74, 205] on button "Documentação" at bounding box center [84, 207] width 102 height 21
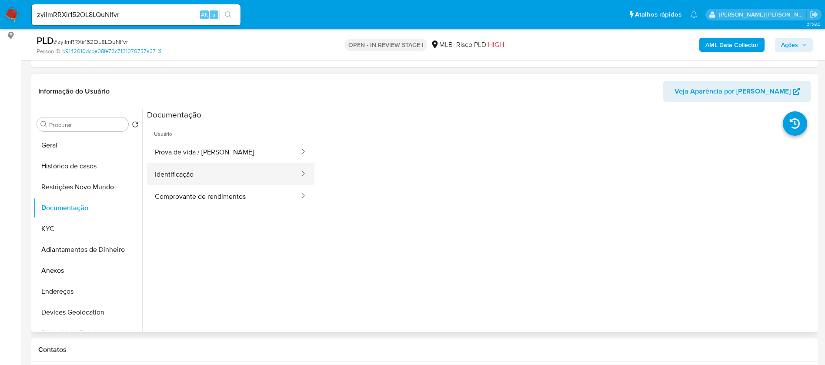
click at [214, 173] on button "Identificação" at bounding box center [223, 174] width 153 height 22
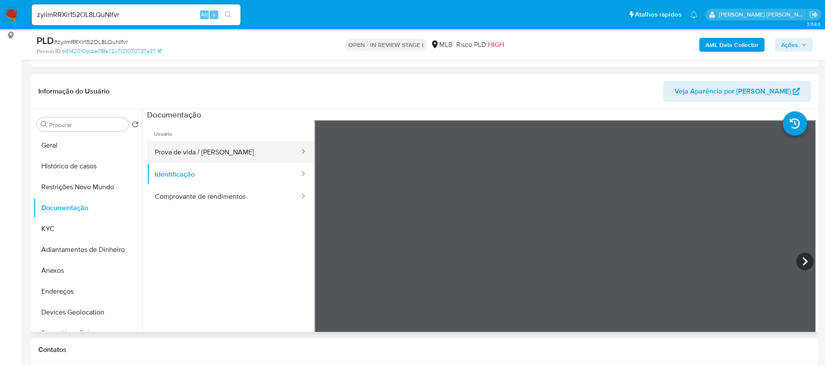
click at [226, 153] on button "Prova de vida / Selfie" at bounding box center [223, 152] width 153 height 22
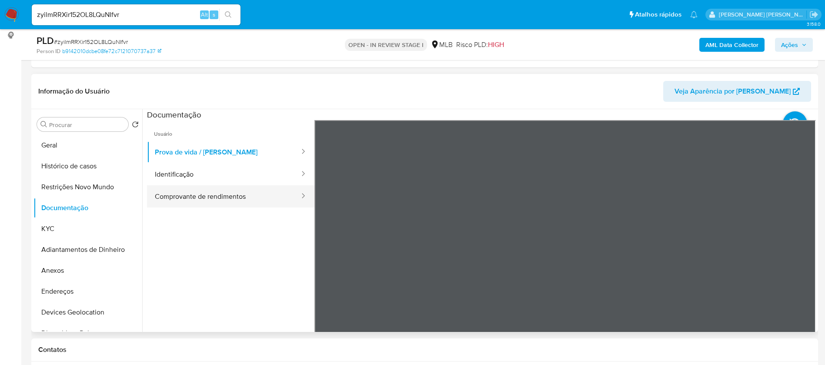
click at [230, 197] on button "Comprovante de rendimentos" at bounding box center [223, 196] width 153 height 22
click at [375, 80] on div "Informação do Usuário Veja Aparência por Pessoa Procurar Retornar ao pedido pad…" at bounding box center [424, 203] width 786 height 258
click at [741, 47] on b "AML Data Collector" at bounding box center [731, 45] width 53 height 14
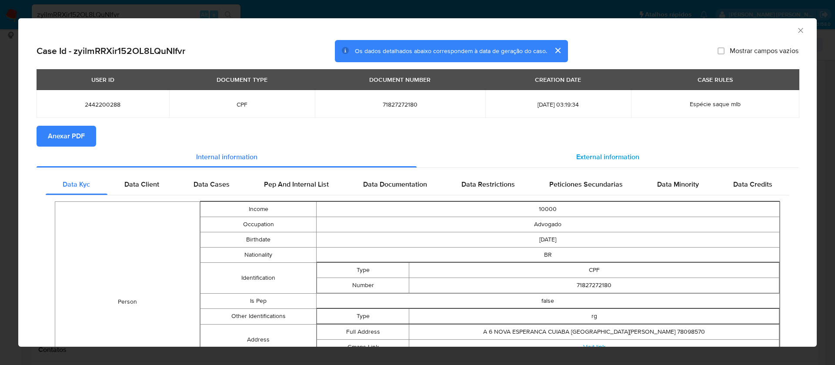
click at [619, 154] on span "External information" at bounding box center [607, 157] width 63 height 10
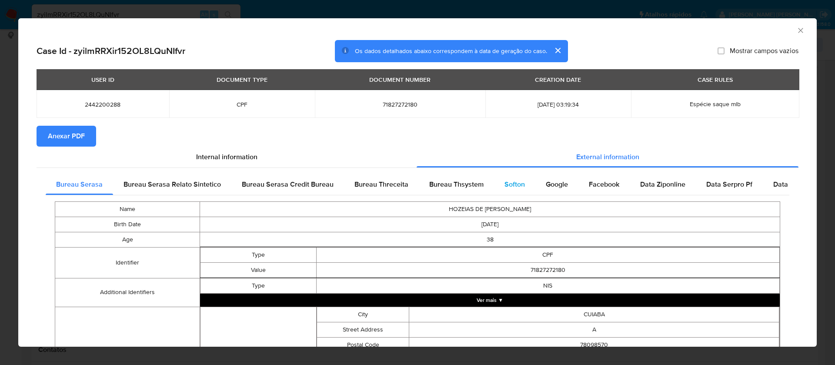
click at [510, 180] on span "Softon" at bounding box center [514, 184] width 20 height 10
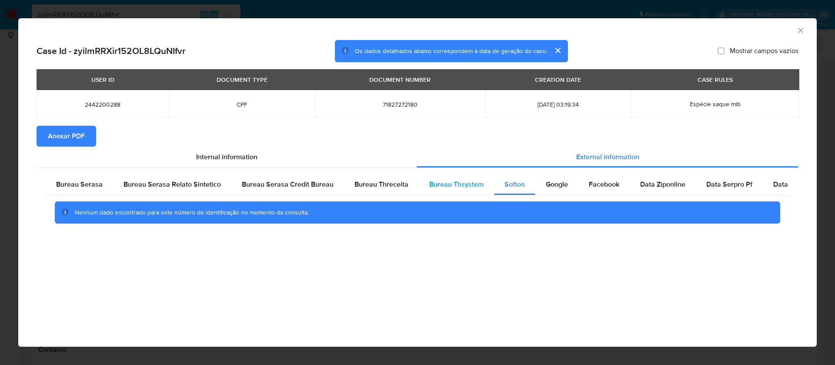
click at [465, 182] on span "Bureau Thsystem" at bounding box center [456, 184] width 54 height 10
click at [84, 133] on span "Anexar PDF" at bounding box center [66, 135] width 37 height 19
click at [801, 28] on icon "Fechar a janela" at bounding box center [800, 30] width 9 height 9
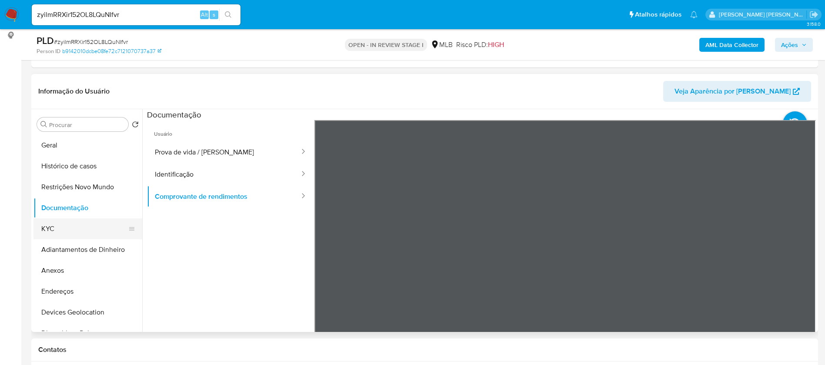
click at [63, 229] on button "KYC" at bounding box center [84, 228] width 102 height 21
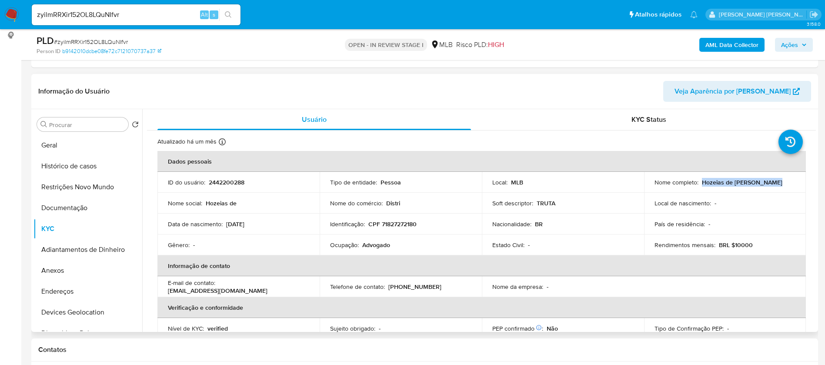
drag, startPoint x: 771, startPoint y: 181, endPoint x: 698, endPoint y: 182, distance: 72.6
click at [698, 182] on div "Nome completo : Hozeias de Jesus Fonseca" at bounding box center [724, 182] width 141 height 8
copy p "Hozeias de Jesus Fonseca"
click at [239, 181] on p "2442200288" at bounding box center [227, 182] width 36 height 8
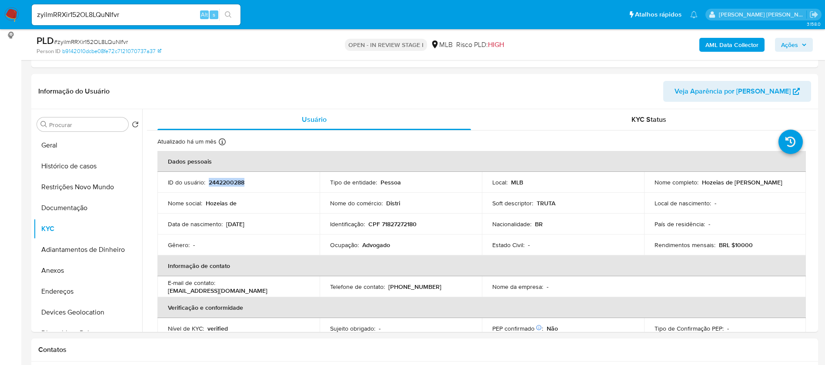
copy p "2442200288"
click at [92, 142] on button "Geral" at bounding box center [84, 145] width 102 height 21
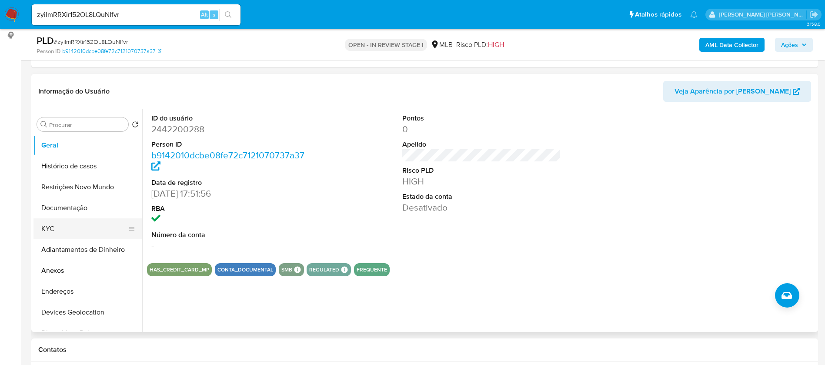
click at [90, 233] on button "KYC" at bounding box center [84, 228] width 102 height 21
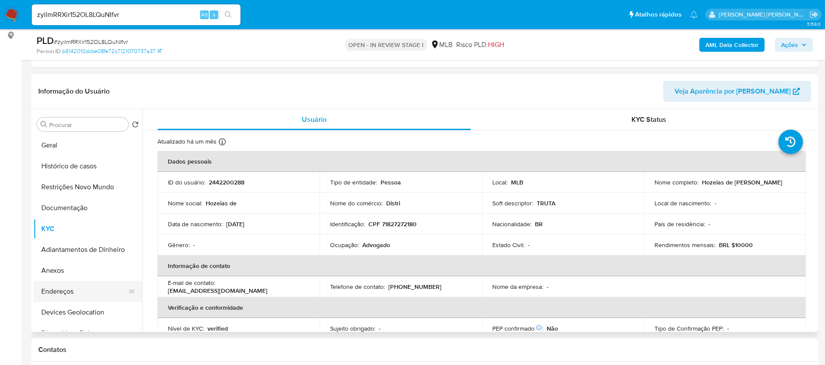
click at [65, 289] on button "Endereços" at bounding box center [84, 291] width 102 height 21
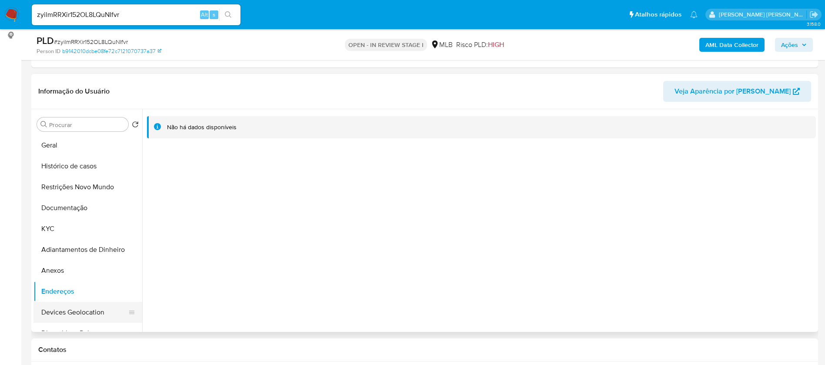
click at [66, 311] on button "Devices Geolocation" at bounding box center [84, 312] width 102 height 21
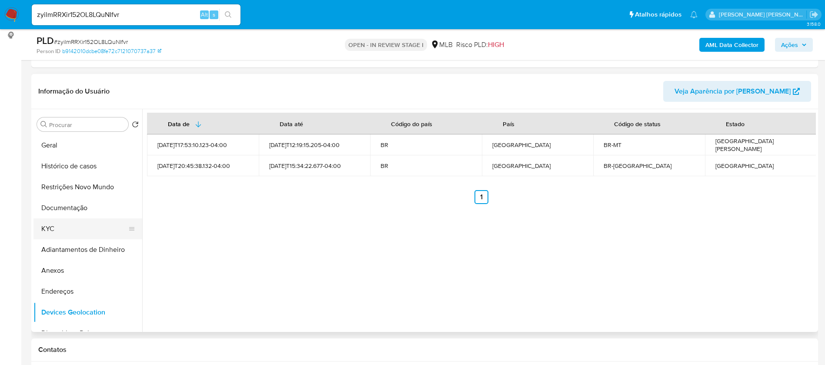
drag, startPoint x: 80, startPoint y: 227, endPoint x: 100, endPoint y: 231, distance: 19.9
click at [80, 227] on button "KYC" at bounding box center [84, 228] width 102 height 21
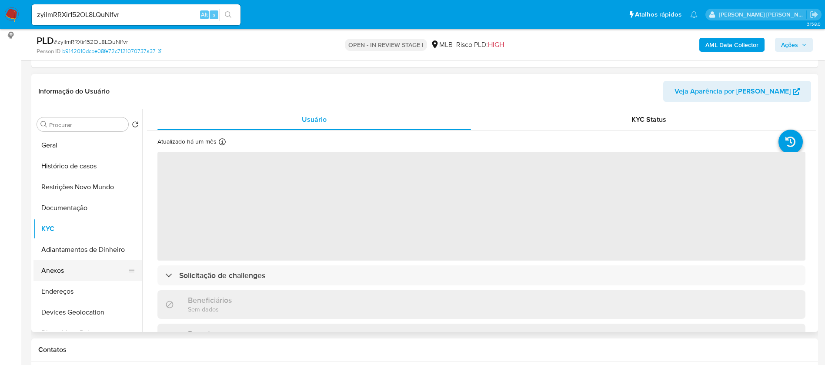
click at [64, 270] on button "Anexos" at bounding box center [84, 270] width 102 height 21
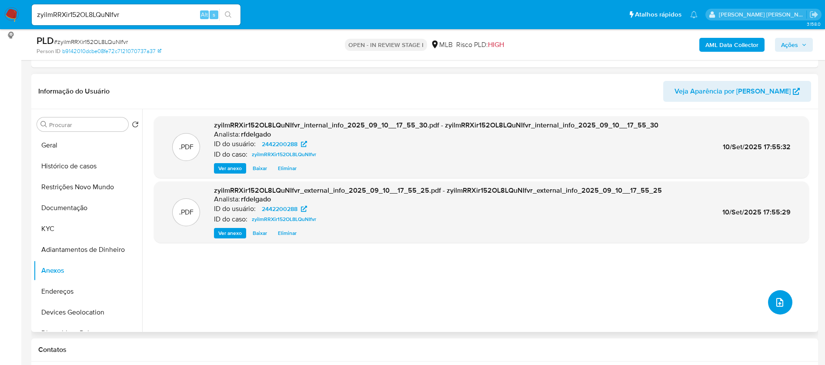
click at [775, 299] on icon "upload-file" at bounding box center [779, 302] width 10 height 10
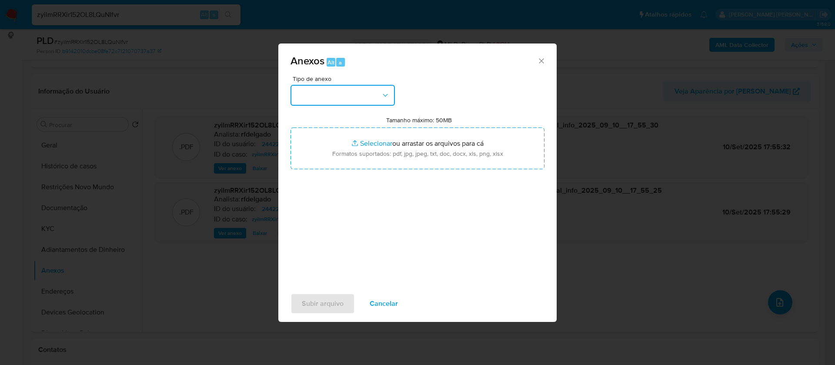
click at [365, 97] on button "button" at bounding box center [342, 95] width 104 height 21
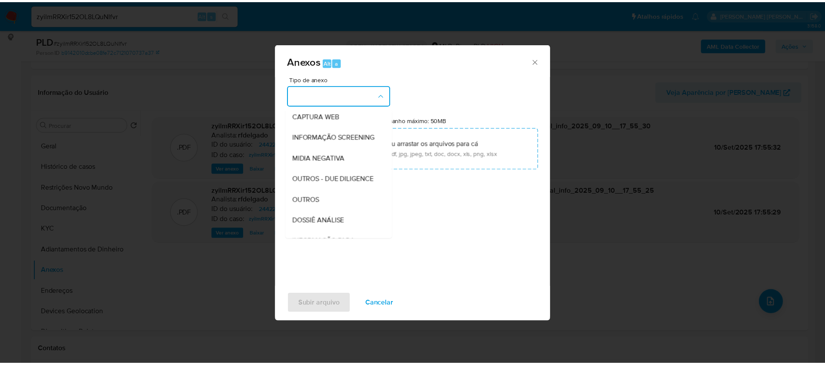
scroll to position [130, 0]
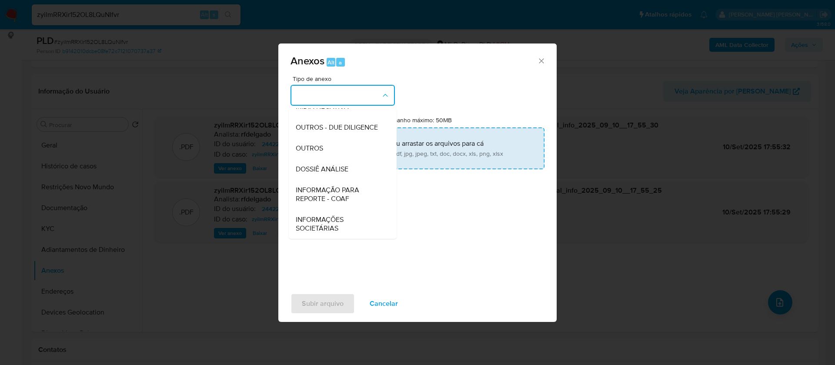
drag, startPoint x: 345, startPoint y: 171, endPoint x: 381, endPoint y: 146, distance: 43.7
click at [346, 171] on span "DOSSIÊ ANÁLISE" at bounding box center [322, 169] width 53 height 9
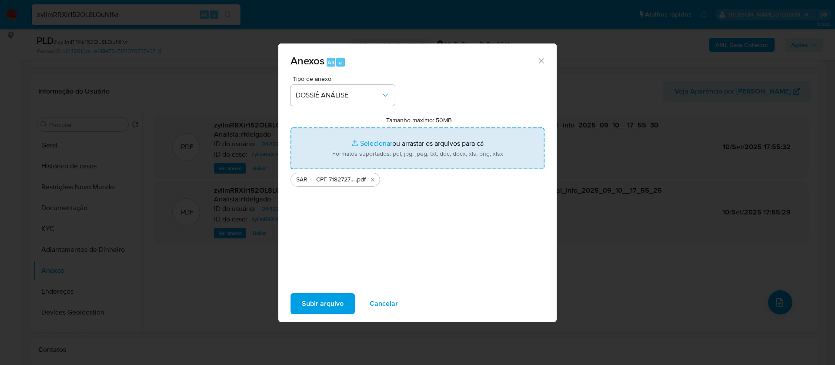
type input "C:\fakepath\Mulan 2442200288_2025_09_09_17_32_52.xlsx"
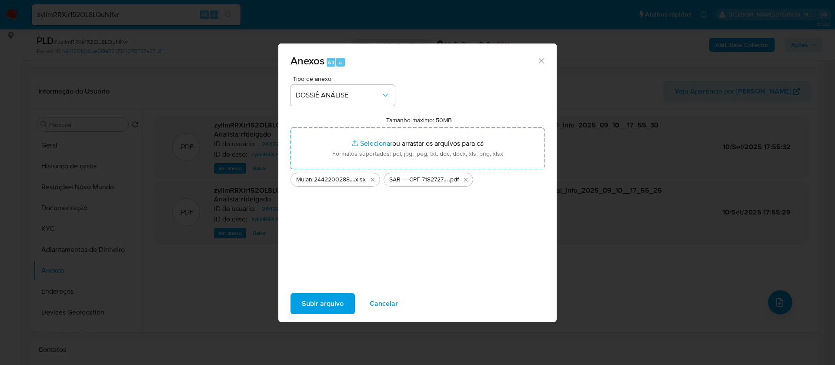
click at [311, 302] on span "Subir arquivo" at bounding box center [323, 303] width 42 height 19
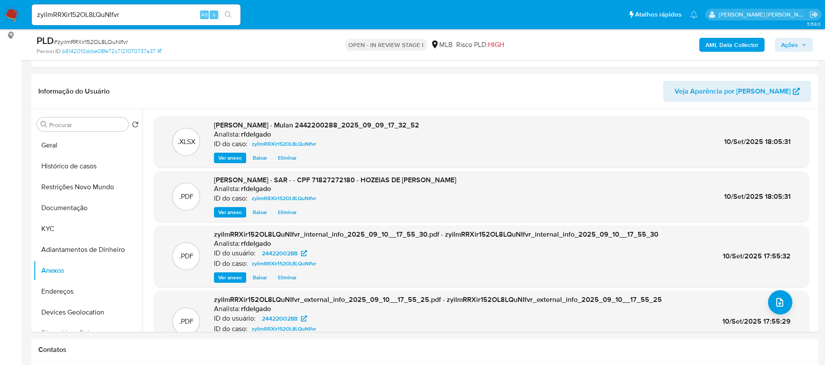
click at [790, 43] on span "Ações" at bounding box center [789, 45] width 17 height 14
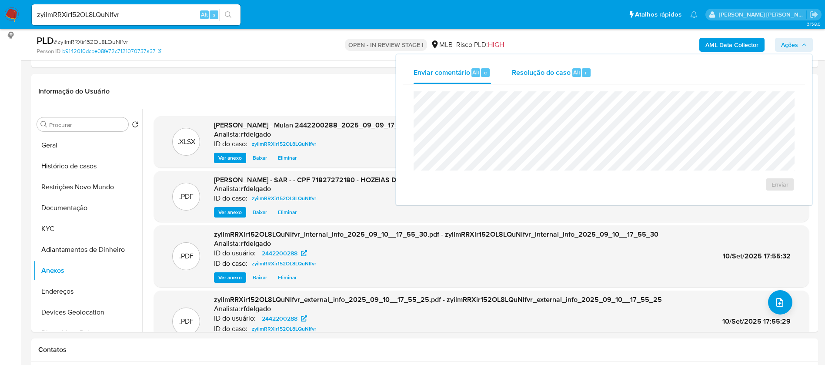
click at [559, 67] on span "Resolução do caso" at bounding box center [541, 72] width 59 height 10
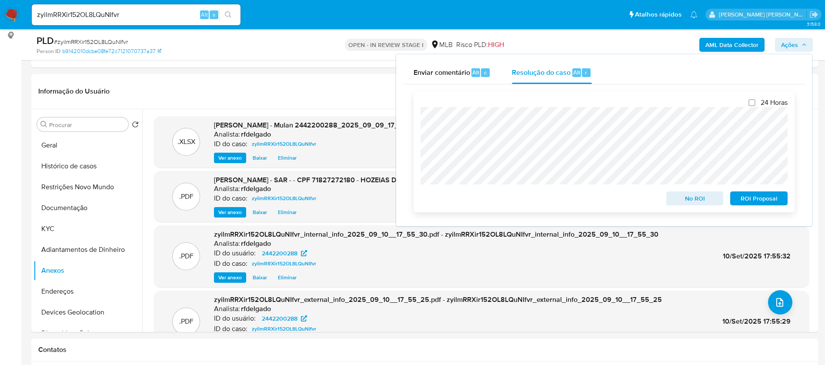
click at [775, 202] on span "ROI Proposal" at bounding box center [758, 198] width 45 height 12
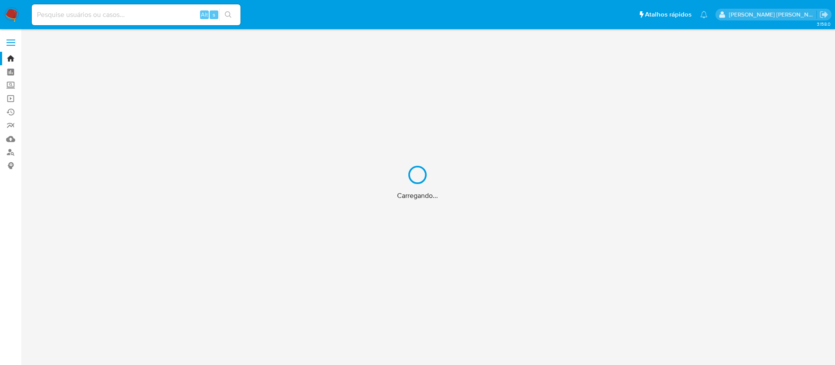
click at [101, 17] on div "Carregando..." at bounding box center [417, 182] width 835 height 365
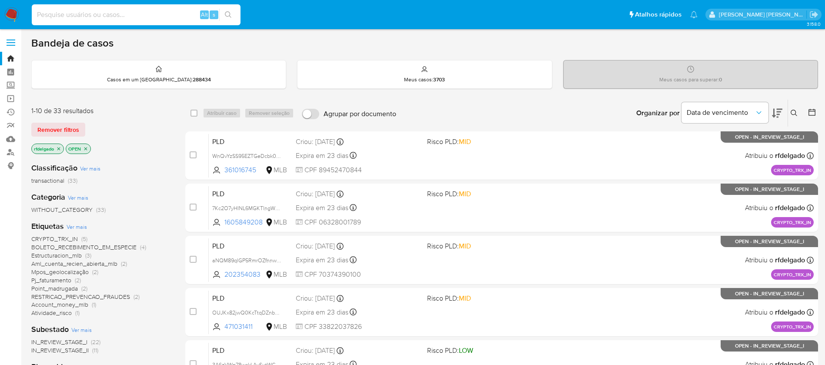
click at [101, 17] on input at bounding box center [136, 14] width 209 height 11
paste input "91116202"
type input "91116202"
click at [233, 20] on button "search-icon" at bounding box center [228, 15] width 18 height 12
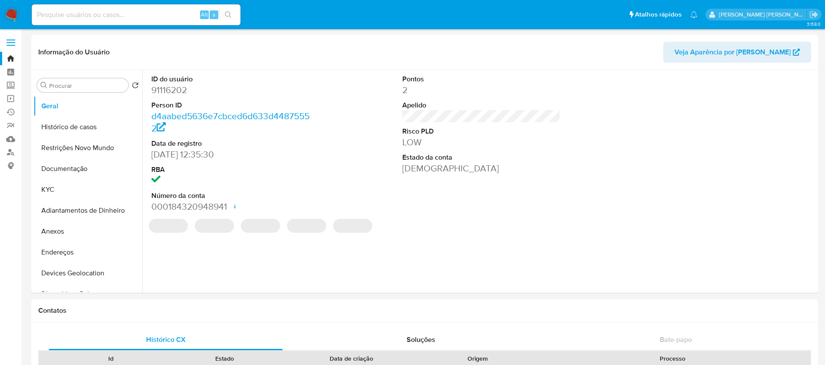
select select "10"
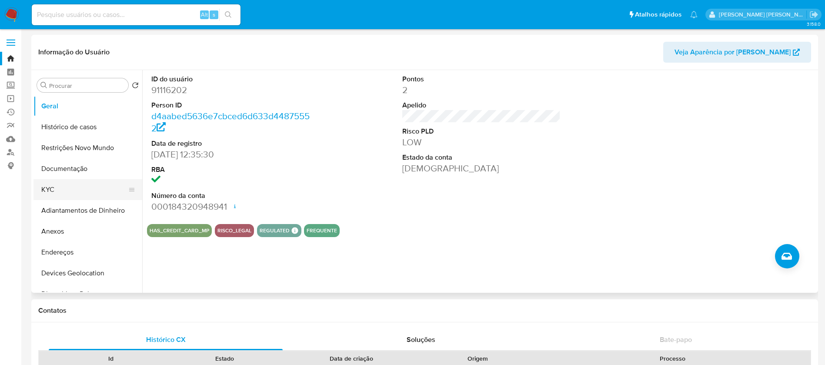
click at [63, 187] on button "KYC" at bounding box center [84, 189] width 102 height 21
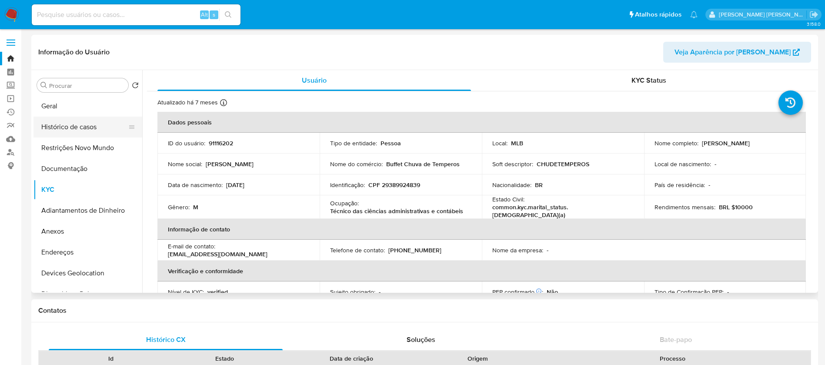
click at [71, 127] on button "Histórico de casos" at bounding box center [84, 126] width 102 height 21
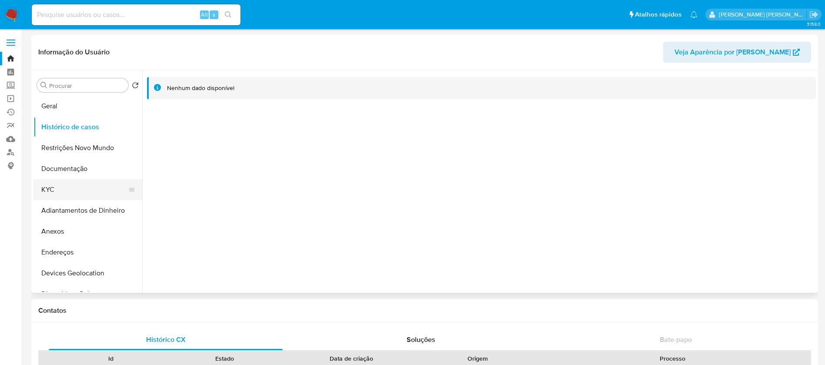
click at [70, 180] on button "KYC" at bounding box center [84, 189] width 102 height 21
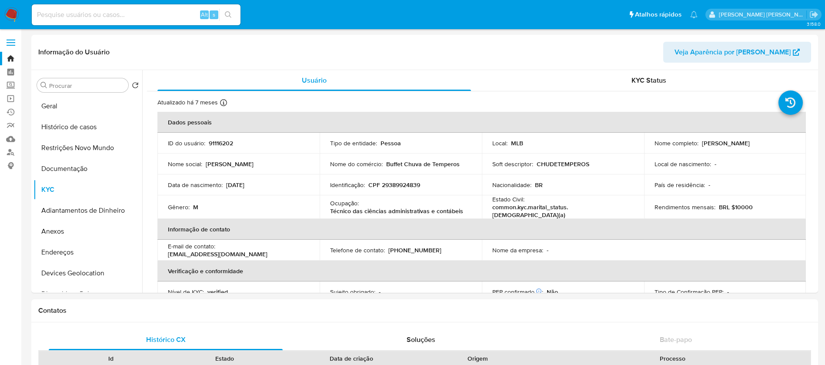
click at [98, 18] on input at bounding box center [136, 14] width 209 height 11
paste input "1283367790"
type input "1283367790"
click at [229, 11] on icon "search-icon" at bounding box center [228, 14] width 7 height 7
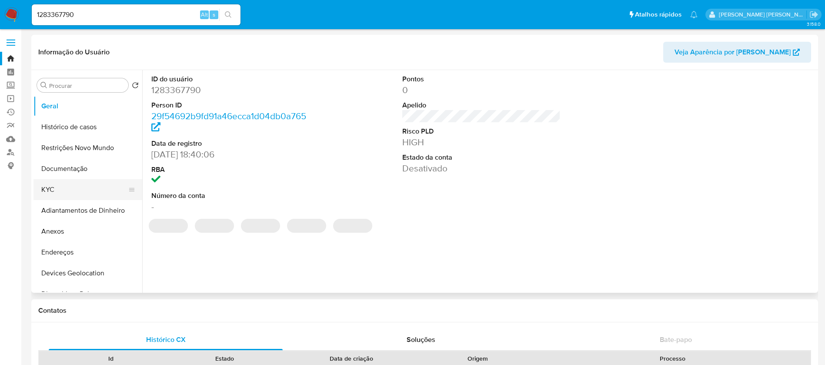
select select "10"
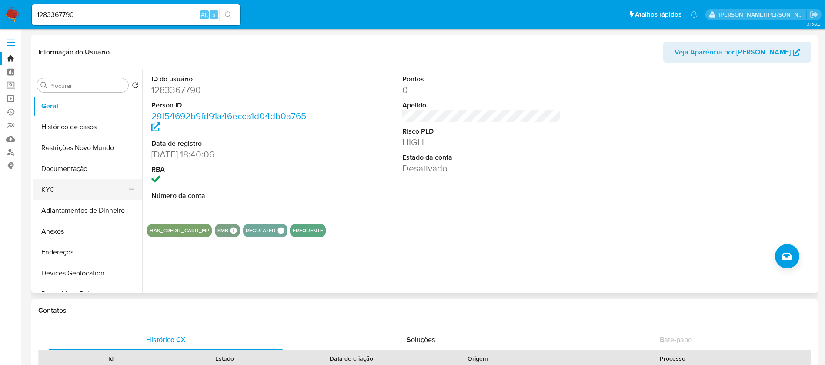
click at [67, 192] on button "KYC" at bounding box center [84, 189] width 102 height 21
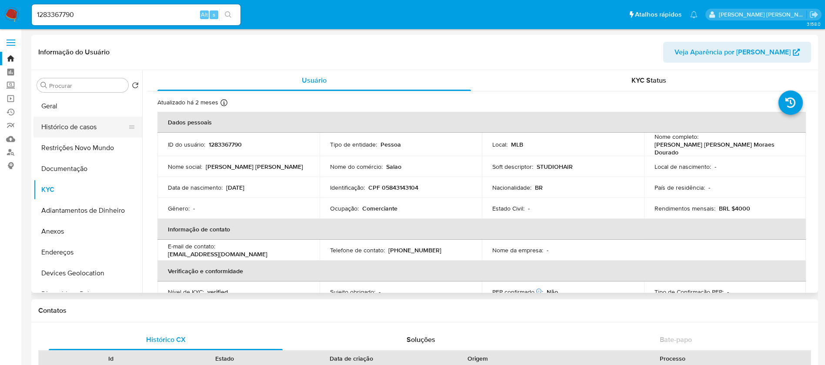
click at [67, 127] on button "Histórico de casos" at bounding box center [84, 126] width 102 height 21
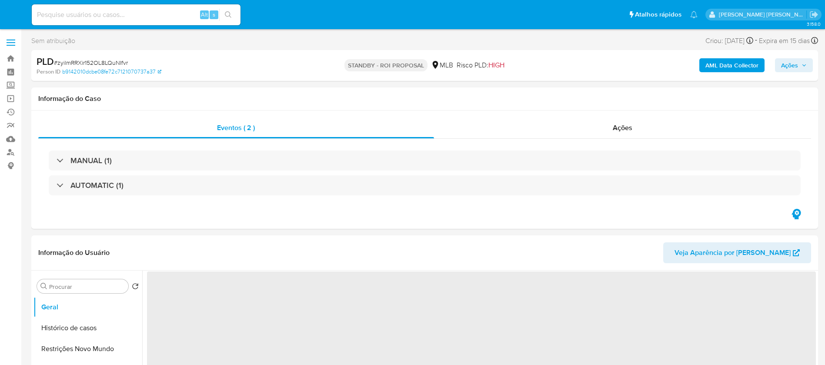
select select "10"
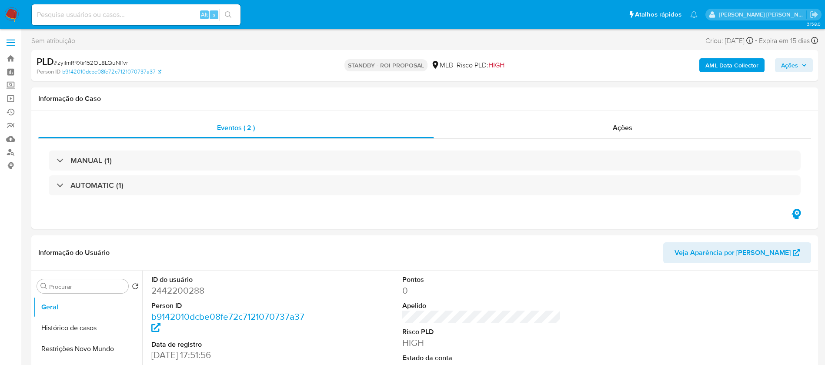
click at [13, 14] on img at bounding box center [11, 14] width 15 height 15
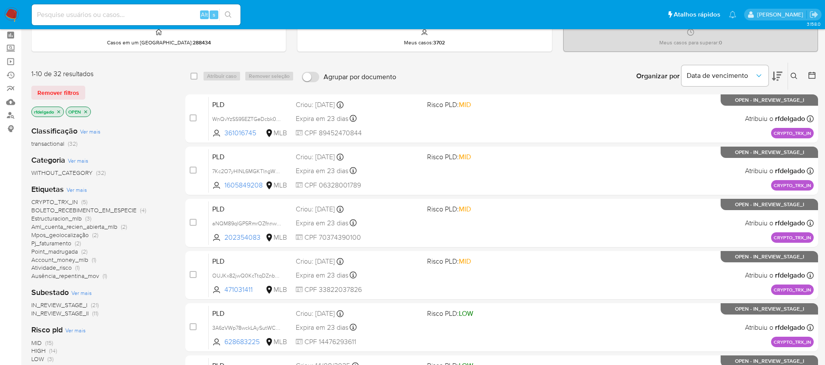
scroll to position [65, 0]
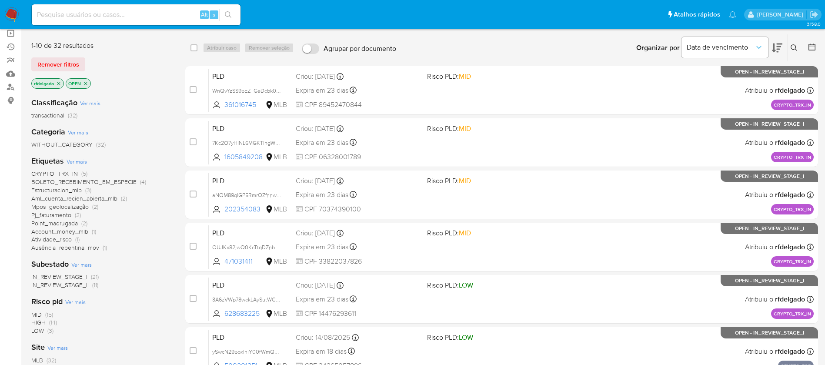
click at [47, 212] on span "Pj_faturamento" at bounding box center [51, 214] width 40 height 9
